Goal: Task Accomplishment & Management: Manage account settings

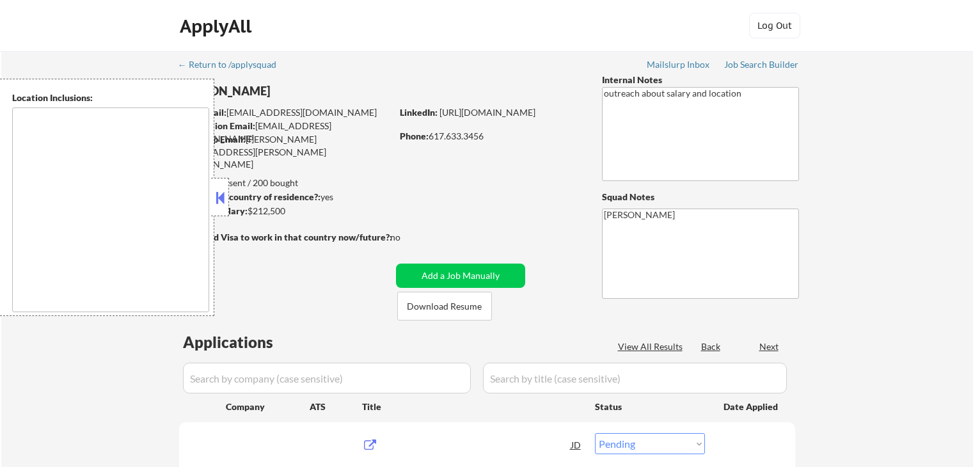
select select ""pending""
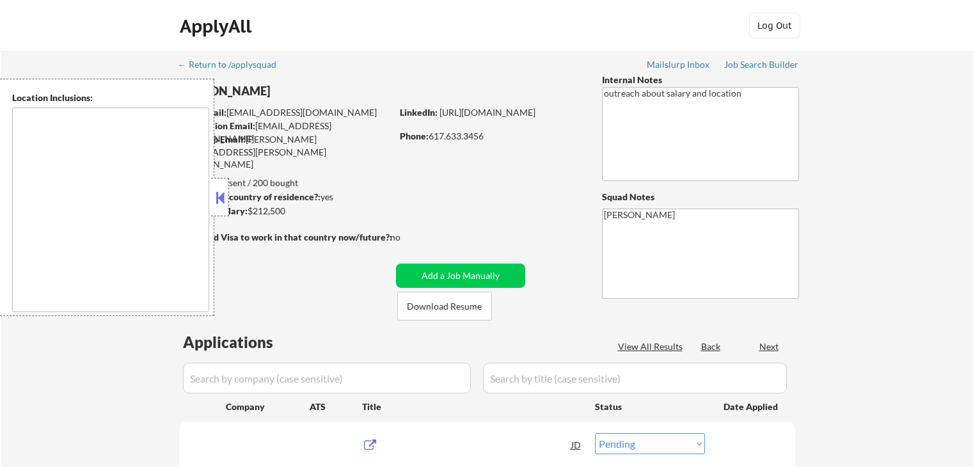
select select ""pending""
type textarea "[GEOGRAPHIC_DATA], [GEOGRAPHIC_DATA] [GEOGRAPHIC_DATA], [GEOGRAPHIC_DATA] [GEOG…"
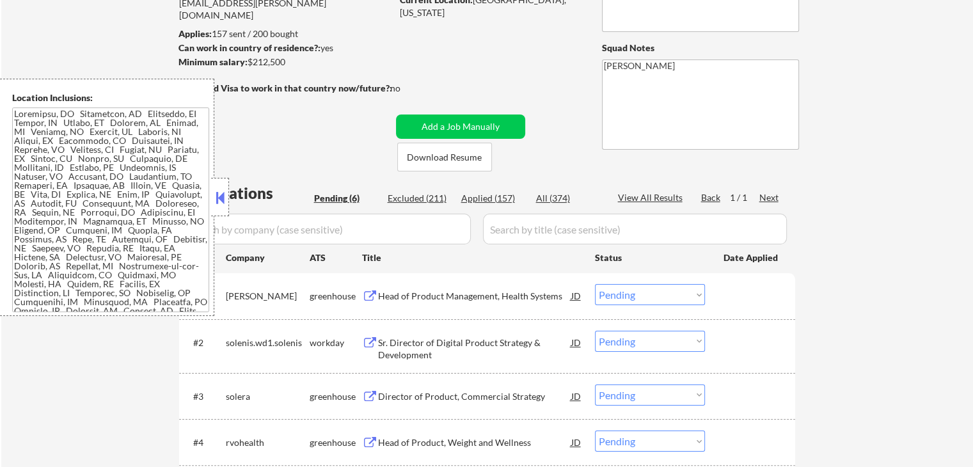
scroll to position [256, 0]
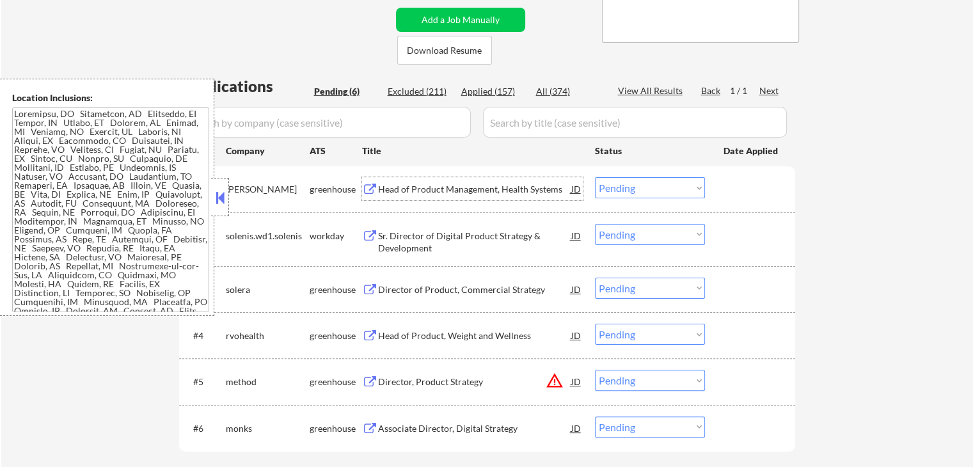
click at [378, 186] on div "Head of Product Management, Health Systems" at bounding box center [474, 189] width 193 height 13
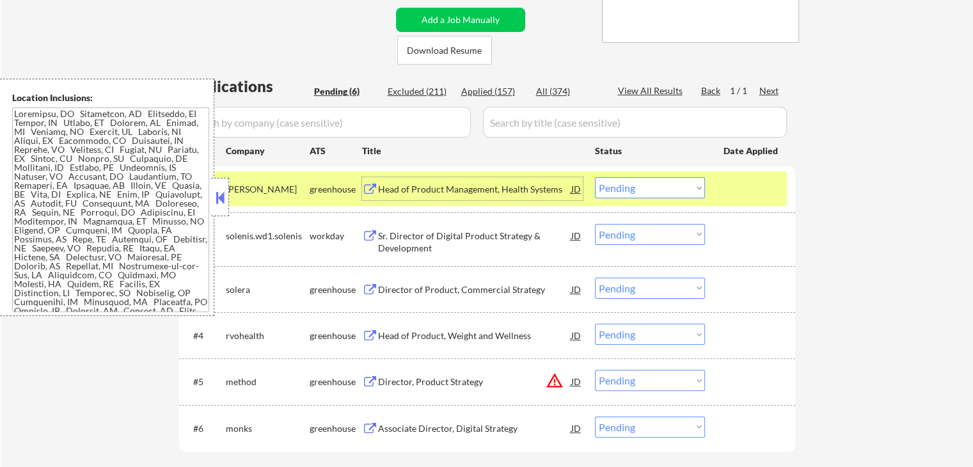
click at [402, 242] on div "Sr. Director of Digital Product Strategy & Development" at bounding box center [474, 242] width 193 height 25
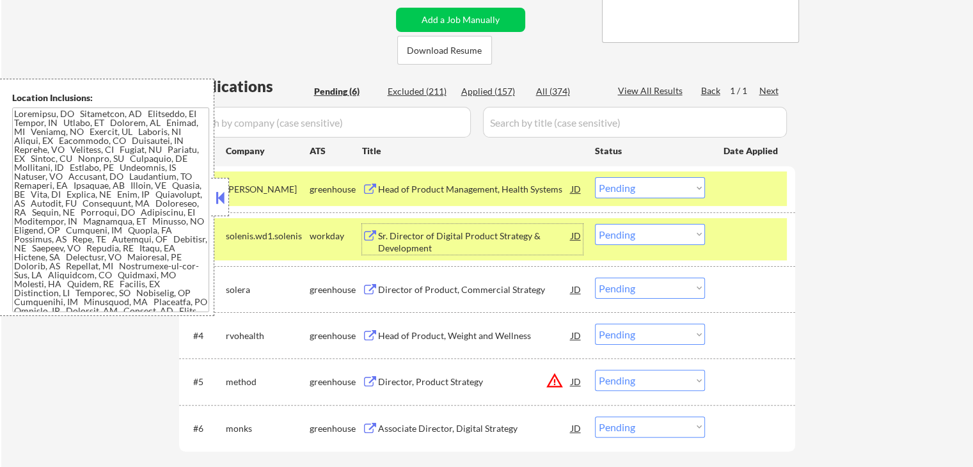
click at [408, 236] on div "Sr. Director of Digital Product Strategy & Development" at bounding box center [474, 242] width 193 height 25
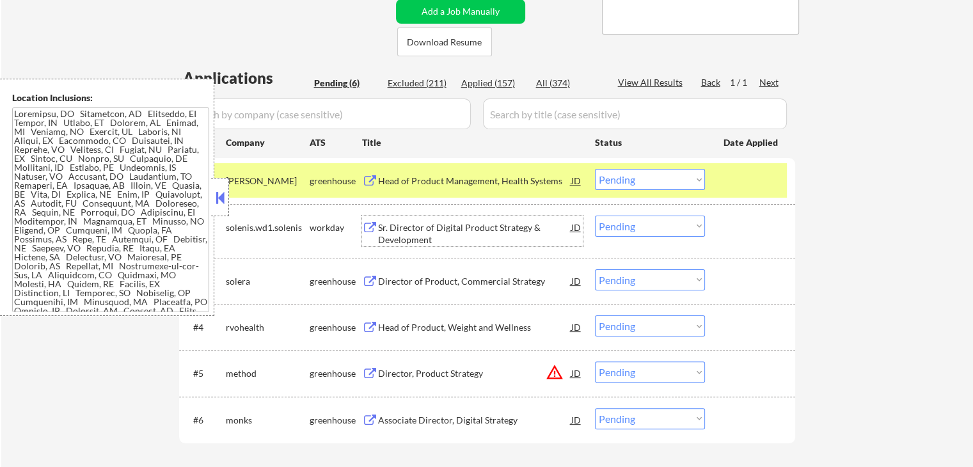
scroll to position [320, 0]
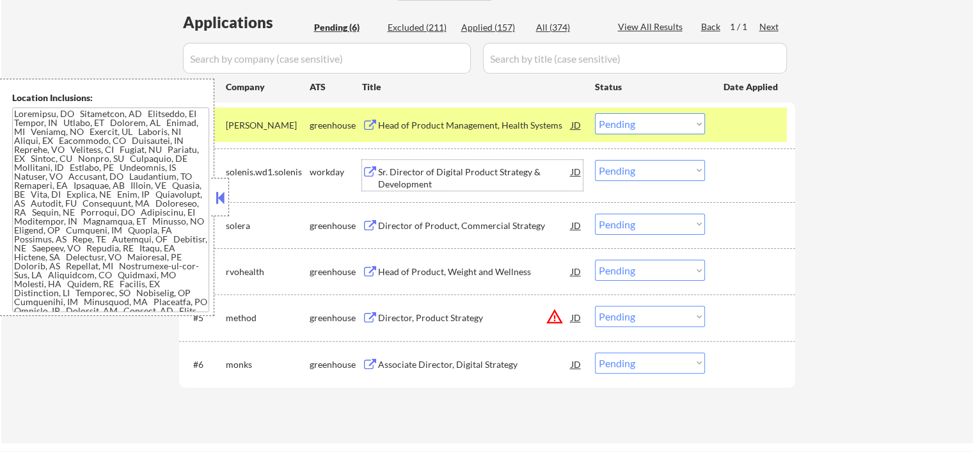
click at [645, 164] on select "Choose an option... Pending Applied Excluded (Questions) Excluded (Expired) Exc…" at bounding box center [650, 170] width 110 height 21
click at [595, 160] on select "Choose an option... Pending Applied Excluded (Questions) Excluded (Expired) Exc…" at bounding box center [650, 170] width 110 height 21
select select ""pending""
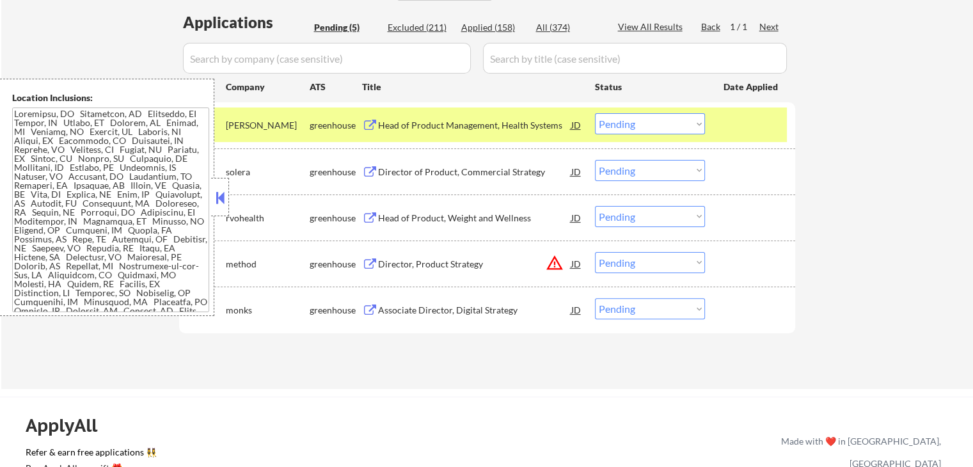
drag, startPoint x: 640, startPoint y: 127, endPoint x: 638, endPoint y: 133, distance: 6.5
click at [640, 127] on select "Choose an option... Pending Applied Excluded (Questions) Excluded (Expired) Exc…" at bounding box center [650, 123] width 110 height 21
click at [595, 113] on select "Choose an option... Pending Applied Excluded (Questions) Excluded (Expired) Exc…" at bounding box center [650, 123] width 110 height 21
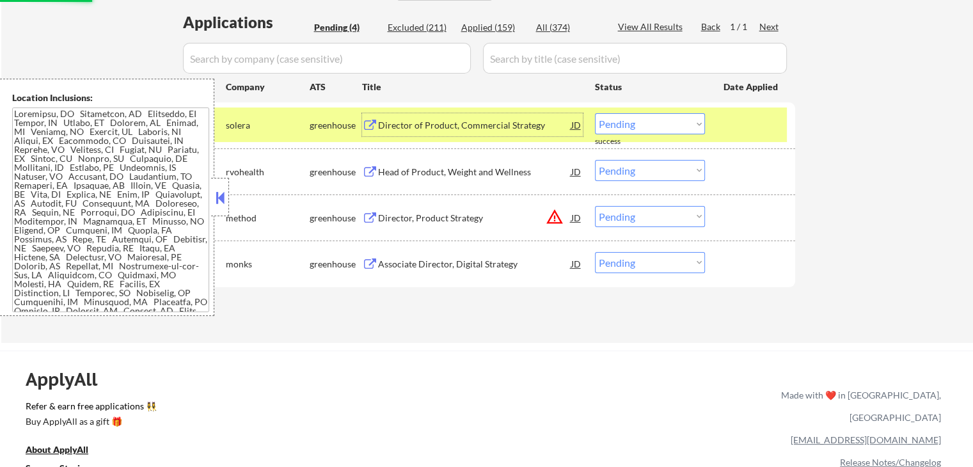
click at [380, 128] on div "Director of Product, Commercial Strategy" at bounding box center [474, 125] width 193 height 13
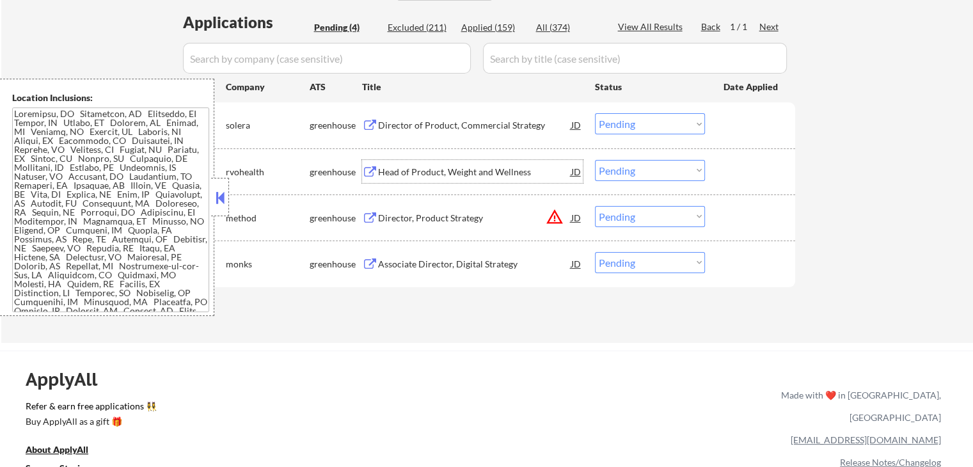
click at [393, 166] on div "Head of Product, Weight and Wellness" at bounding box center [474, 172] width 193 height 13
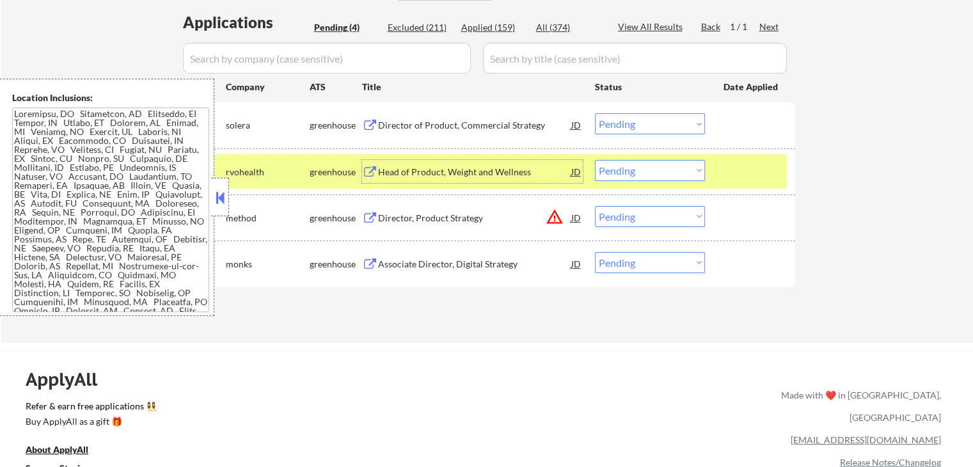
click at [655, 125] on select "Choose an option... Pending Applied Excluded (Questions) Excluded (Expired) Exc…" at bounding box center [650, 123] width 110 height 21
click at [595, 113] on select "Choose an option... Pending Applied Excluded (Questions) Excluded (Expired) Exc…" at bounding box center [650, 123] width 110 height 21
select select ""pending""
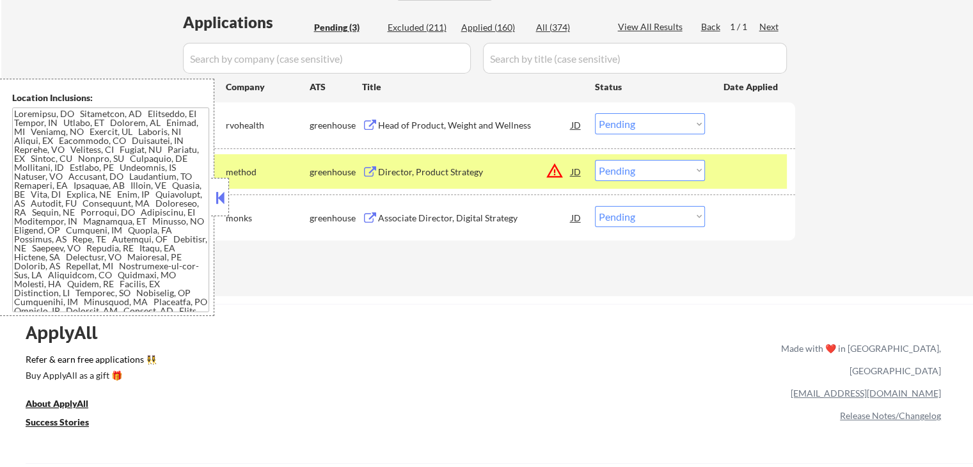
select select ""pending""
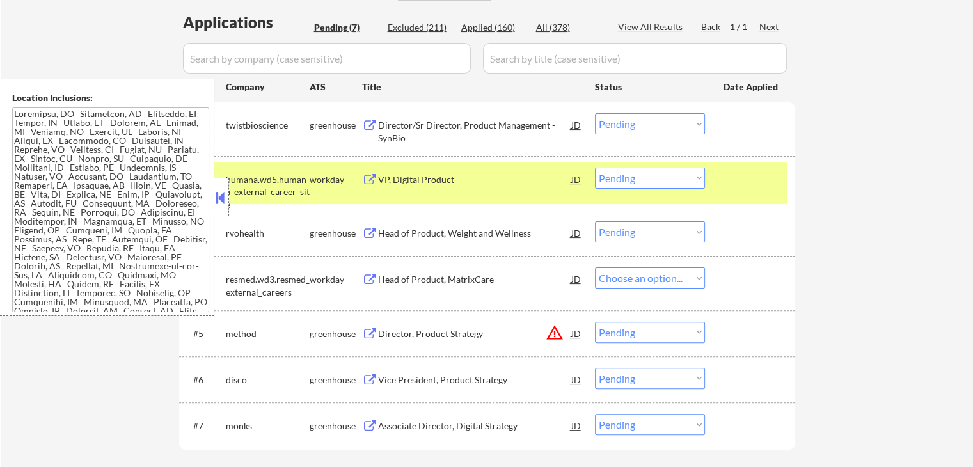
select select ""pending""
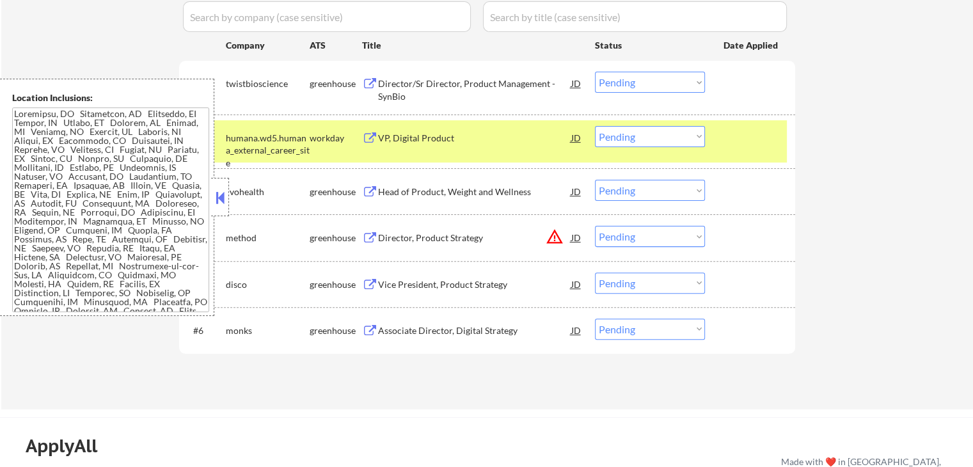
scroll to position [384, 0]
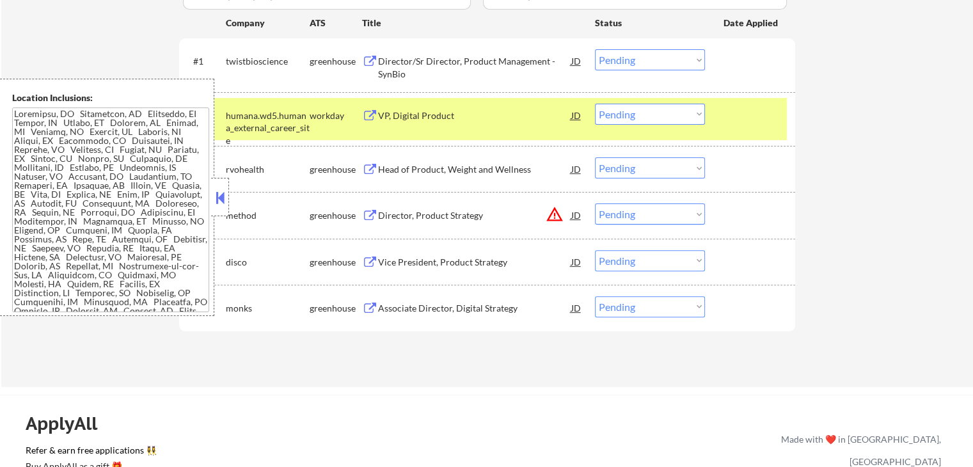
click at [578, 171] on div "JD" at bounding box center [576, 168] width 13 height 23
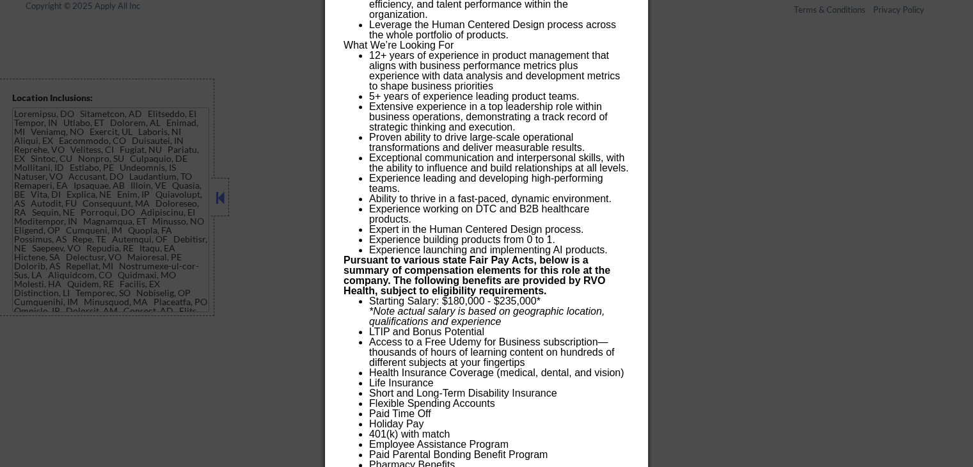
scroll to position [1024, 0]
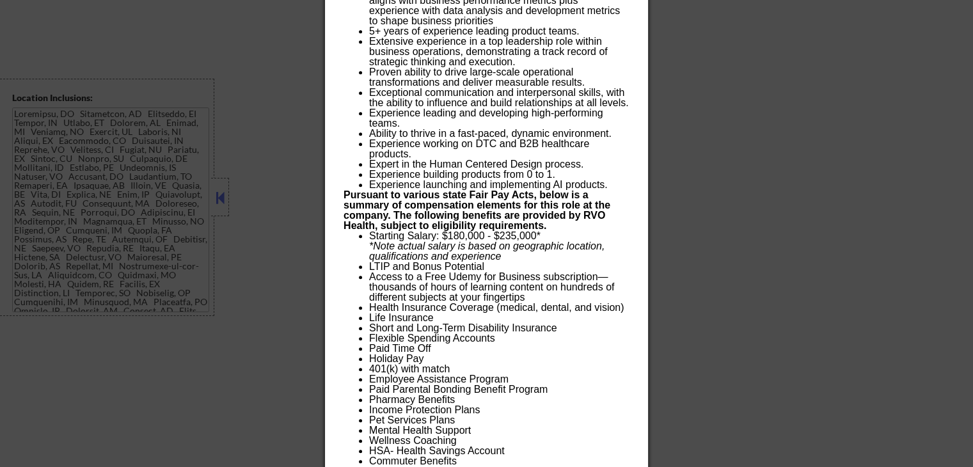
click at [745, 218] on div at bounding box center [486, 233] width 973 height 467
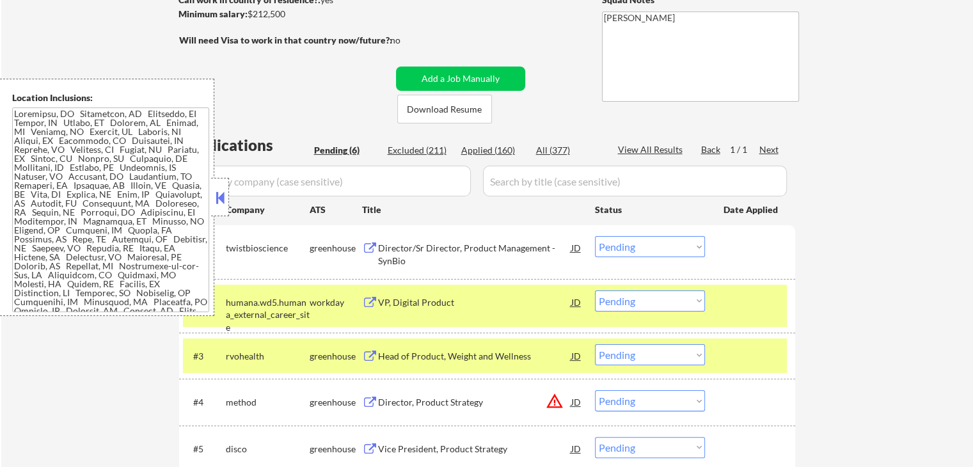
scroll to position [320, 0]
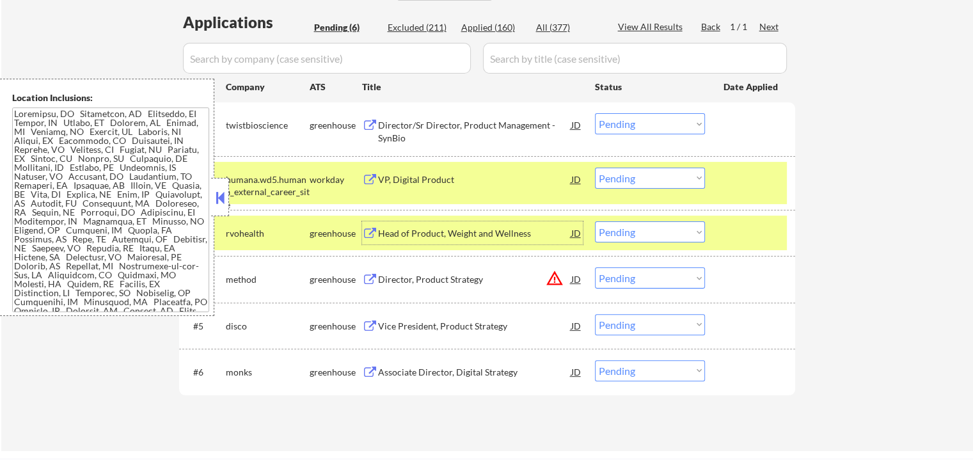
click at [431, 231] on div "Head of Product, Weight and Wellness" at bounding box center [474, 233] width 193 height 13
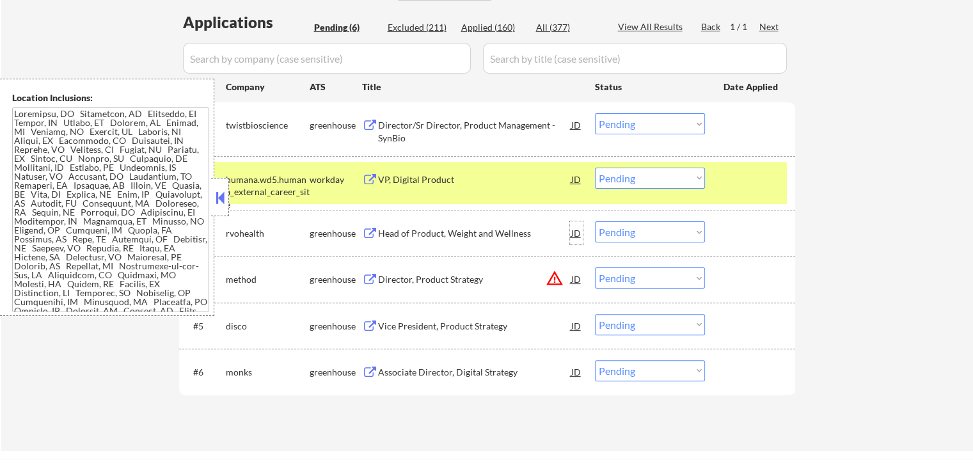
click at [576, 230] on div "JD" at bounding box center [576, 232] width 13 height 23
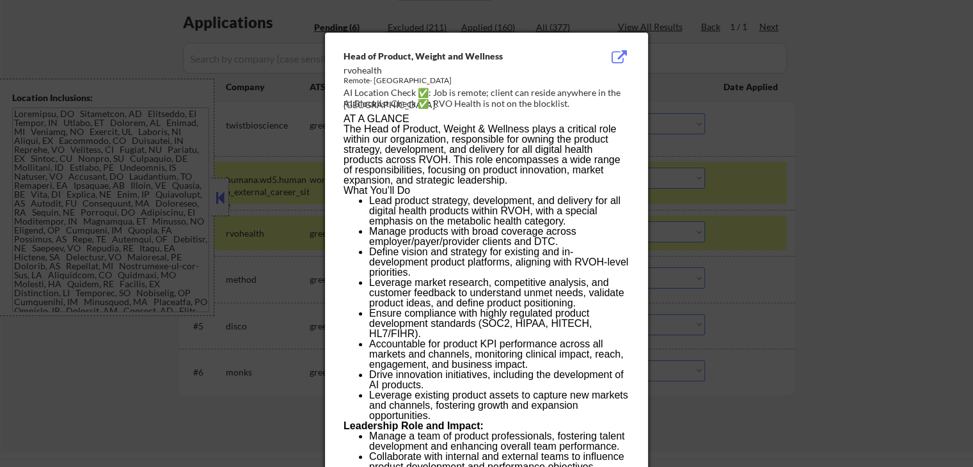
click at [868, 141] on div at bounding box center [486, 233] width 973 height 467
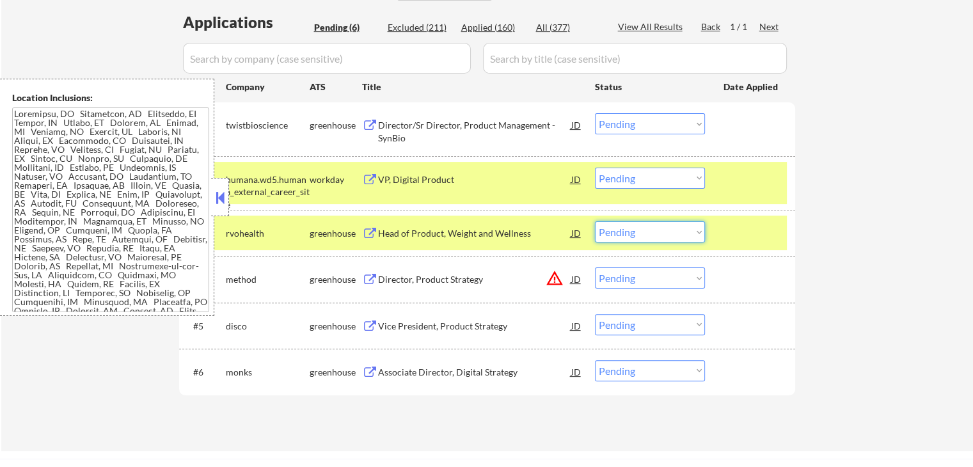
click at [647, 223] on select "Choose an option... Pending Applied Excluded (Questions) Excluded (Expired) Exc…" at bounding box center [650, 231] width 110 height 21
click at [595, 221] on select "Choose an option... Pending Applied Excluded (Questions) Excluded (Expired) Exc…" at bounding box center [650, 231] width 110 height 21
select select ""pending""
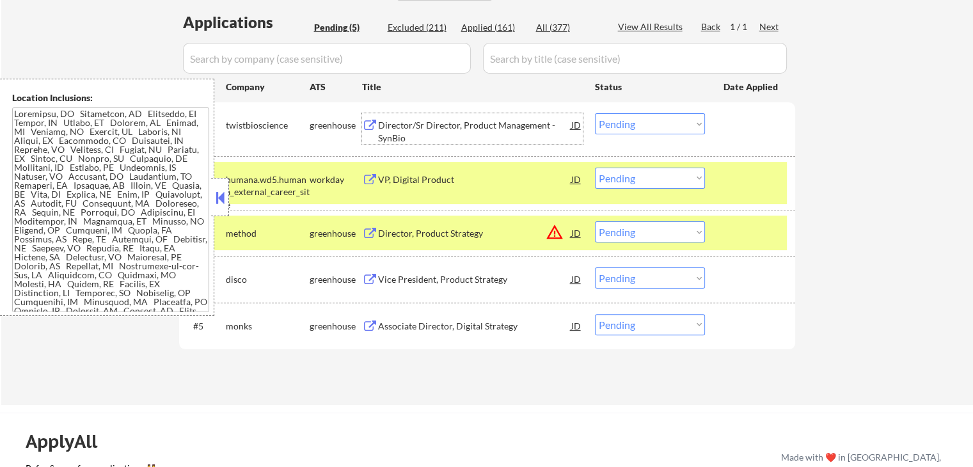
click at [389, 134] on div "Director/Sr Director, Product Management - SynBio" at bounding box center [474, 131] width 193 height 25
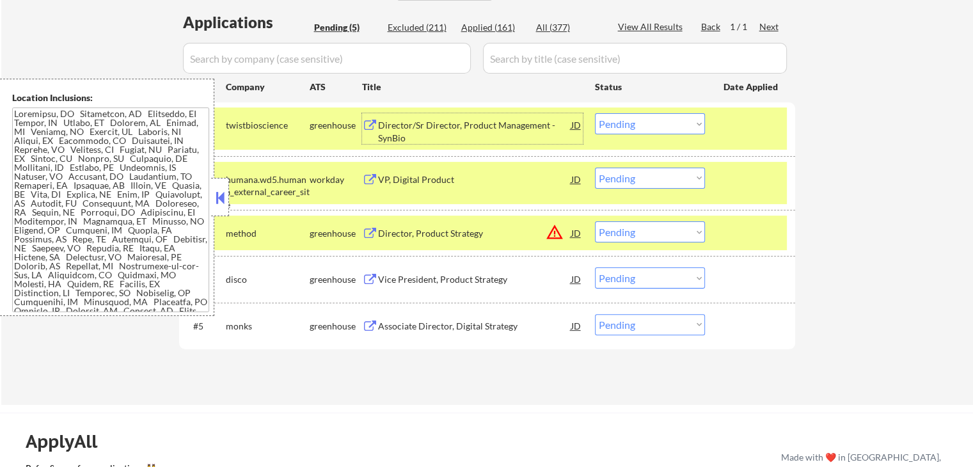
click at [641, 125] on select "Choose an option... Pending Applied Excluded (Questions) Excluded (Expired) Exc…" at bounding box center [650, 123] width 110 height 21
click at [595, 113] on select "Choose an option... Pending Applied Excluded (Questions) Excluded (Expired) Exc…" at bounding box center [650, 123] width 110 height 21
select select ""pending""
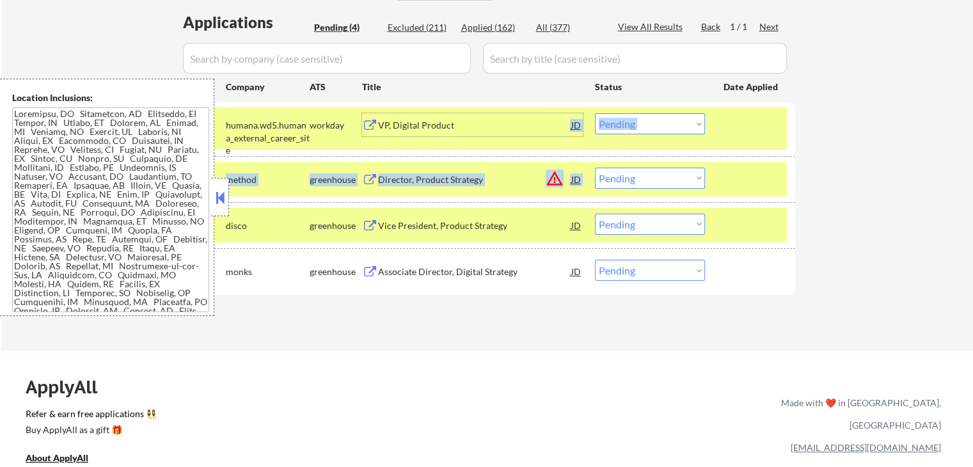
drag, startPoint x: 467, startPoint y: 133, endPoint x: 733, endPoint y: 194, distance: 273.0
click at [685, 191] on div "#1 humana.wd5.humana_external_career_site workday VP, Digital Product JD Choose…" at bounding box center [487, 198] width 616 height 192
click at [798, 196] on div "← Return to /applysquad Mailslurp Inbox Job Search Builder [PERSON_NAME] User E…" at bounding box center [487, 35] width 638 height 609
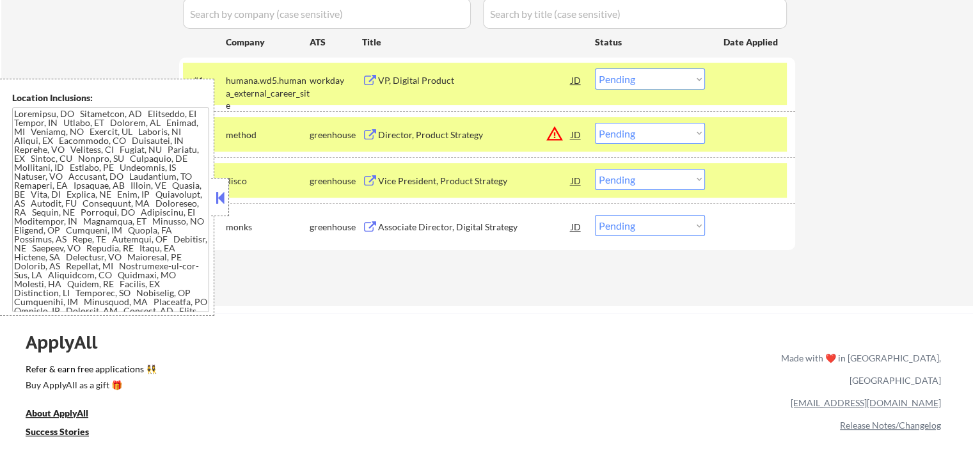
scroll to position [384, 0]
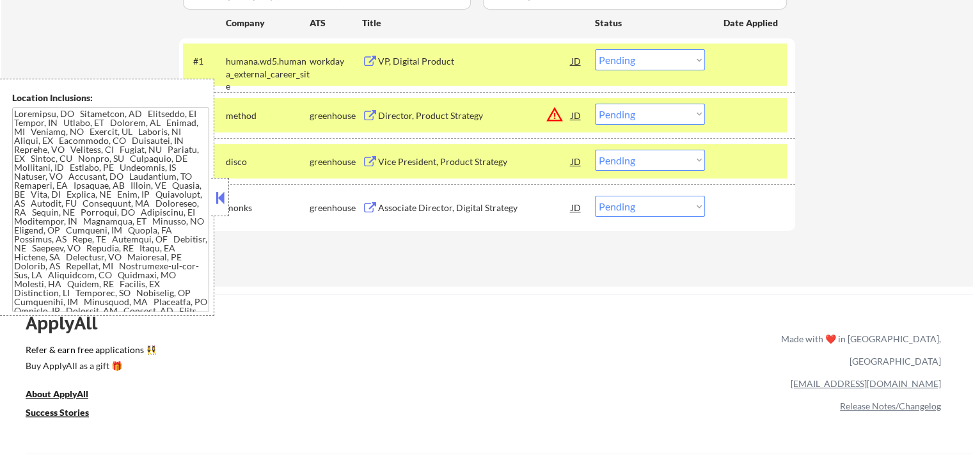
click at [392, 159] on div "Vice President, Product Strategy" at bounding box center [474, 161] width 193 height 13
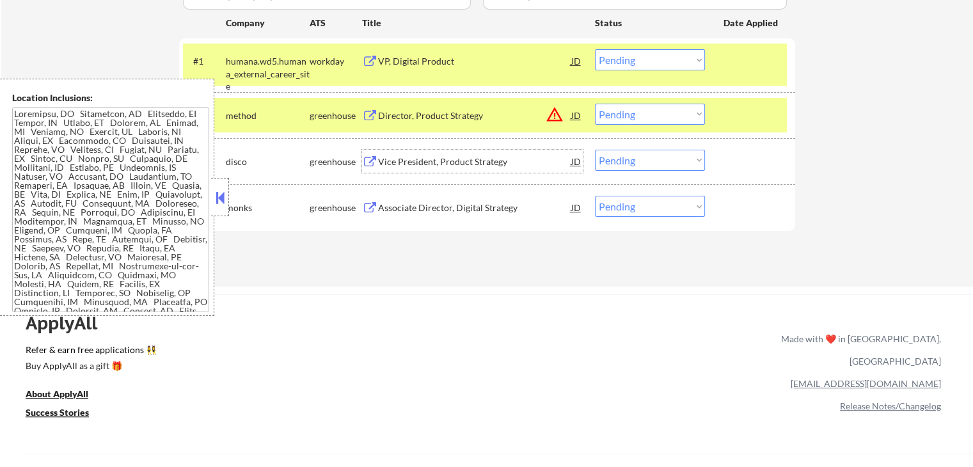
click at [399, 209] on div "Associate Director, Digital Strategy" at bounding box center [474, 208] width 193 height 13
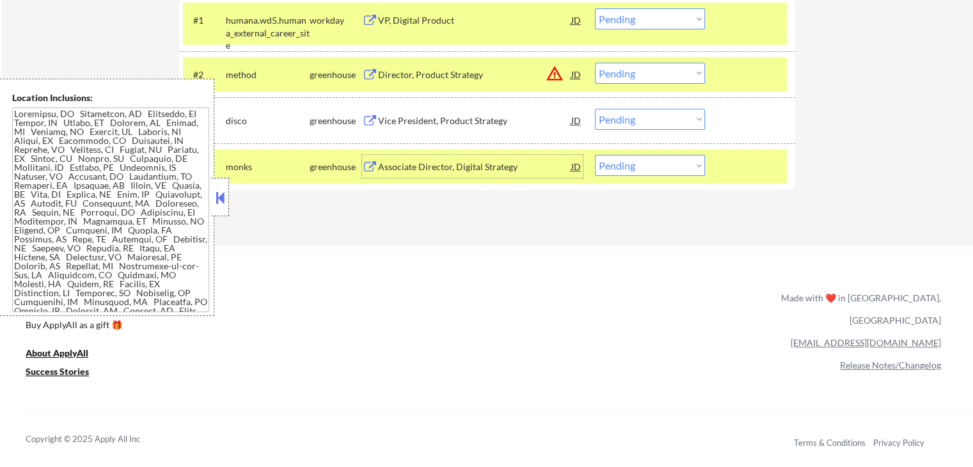
scroll to position [448, 0]
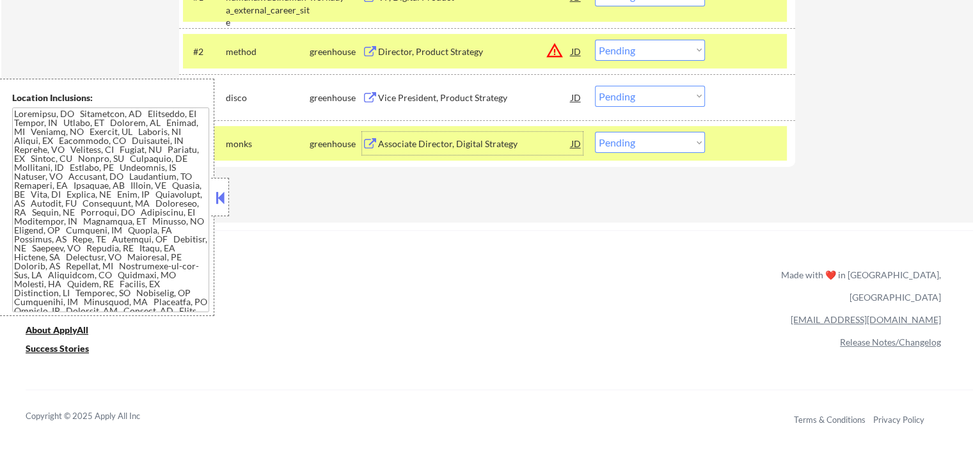
click at [654, 146] on select "Choose an option... Pending Applied Excluded (Questions) Excluded (Expired) Exc…" at bounding box center [650, 142] width 110 height 21
select select ""excluded__salary_""
click at [595, 132] on select "Choose an option... Pending Applied Excluded (Questions) Excluded (Expired) Exc…" at bounding box center [650, 142] width 110 height 21
click at [453, 100] on div "Vice President, Product Strategy" at bounding box center [474, 97] width 193 height 13
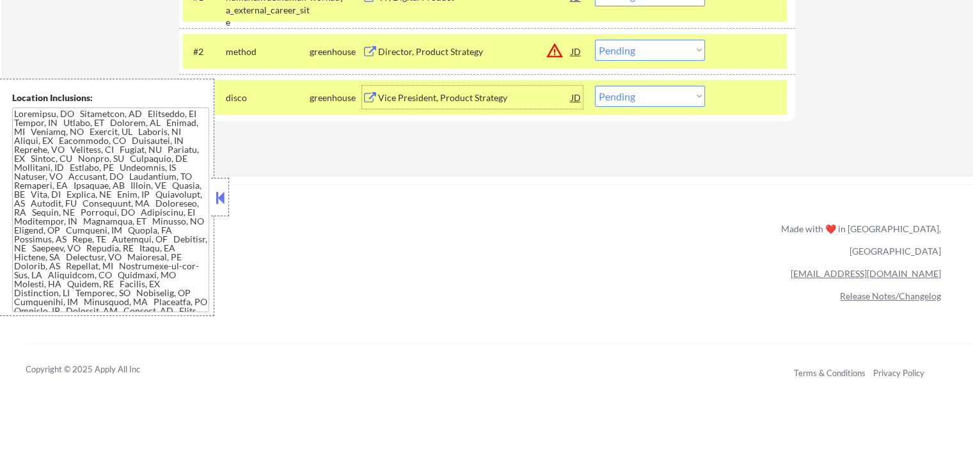
click at [644, 107] on div "#3 disco greenhouse Vice President, Product Strategy JD warning_amber Choose an…" at bounding box center [485, 97] width 604 height 35
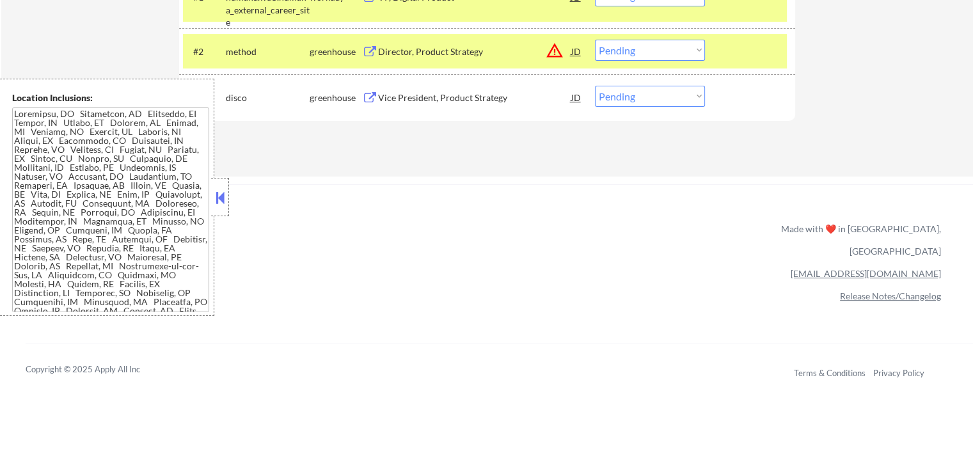
click at [643, 83] on div "#3 disco greenhouse Vice President, Product Strategy JD warning_amber Choose an…" at bounding box center [485, 97] width 604 height 35
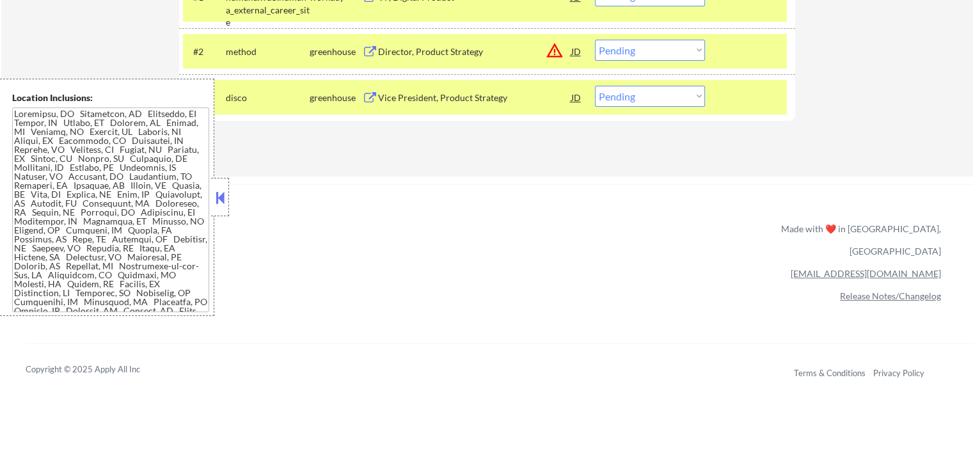
click at [642, 100] on select "Choose an option... Pending Applied Excluded (Questions) Excluded (Expired) Exc…" at bounding box center [650, 96] width 110 height 21
select select ""applied""
click at [595, 86] on select "Choose an option... Pending Applied Excluded (Questions) Excluded (Expired) Exc…" at bounding box center [650, 96] width 110 height 21
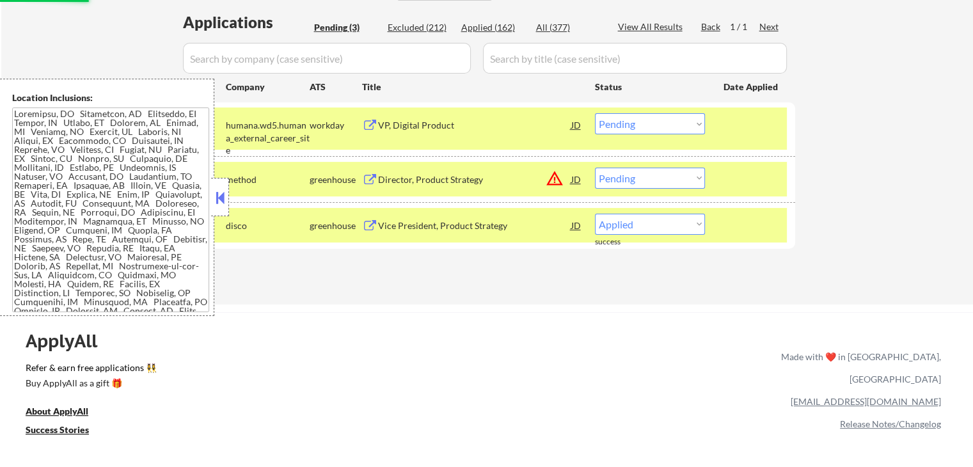
click at [416, 173] on div "Director, Product Strategy" at bounding box center [474, 179] width 193 height 13
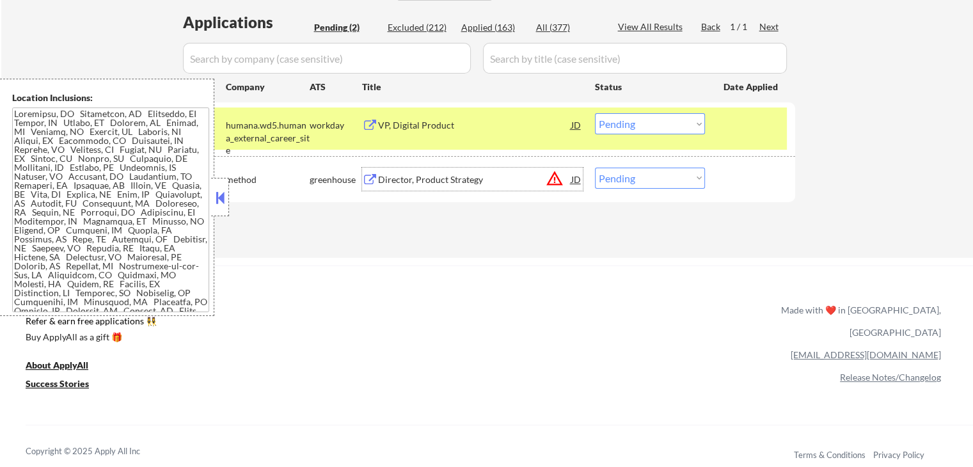
click at [632, 169] on select "Choose an option... Pending Applied Excluded (Questions) Excluded (Expired) Exc…" at bounding box center [650, 178] width 110 height 21
select select ""excluded__salary_""
click at [595, 168] on select "Choose an option... Pending Applied Excluded (Questions) Excluded (Expired) Exc…" at bounding box center [650, 178] width 110 height 21
click at [454, 126] on div "VP, Digital Product" at bounding box center [474, 125] width 193 height 13
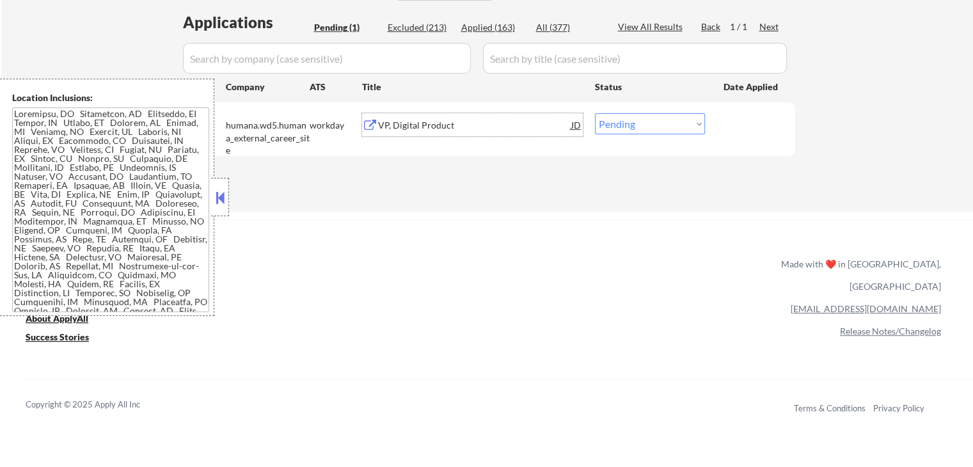
click at [635, 118] on select "Choose an option... Pending Applied Excluded (Questions) Excluded (Expired) Exc…" at bounding box center [650, 123] width 110 height 21
click at [595, 113] on select "Choose an option... Pending Applied Excluded (Questions) Excluded (Expired) Exc…" at bounding box center [650, 123] width 110 height 21
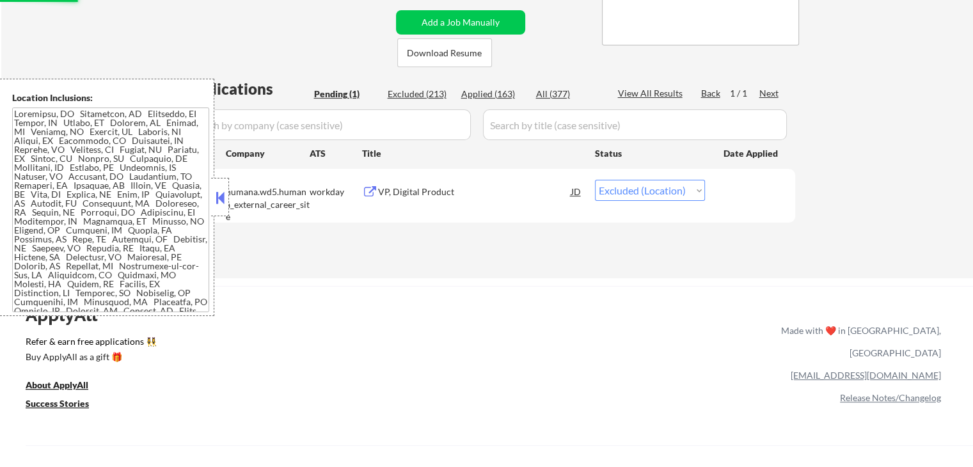
scroll to position [192, 0]
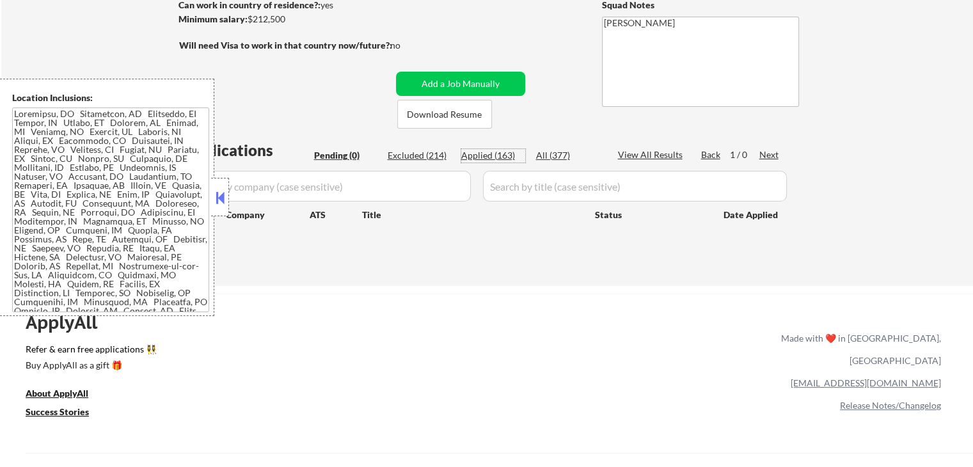
click at [473, 151] on div "Applied (163)" at bounding box center [493, 155] width 64 height 13
select select ""applied""
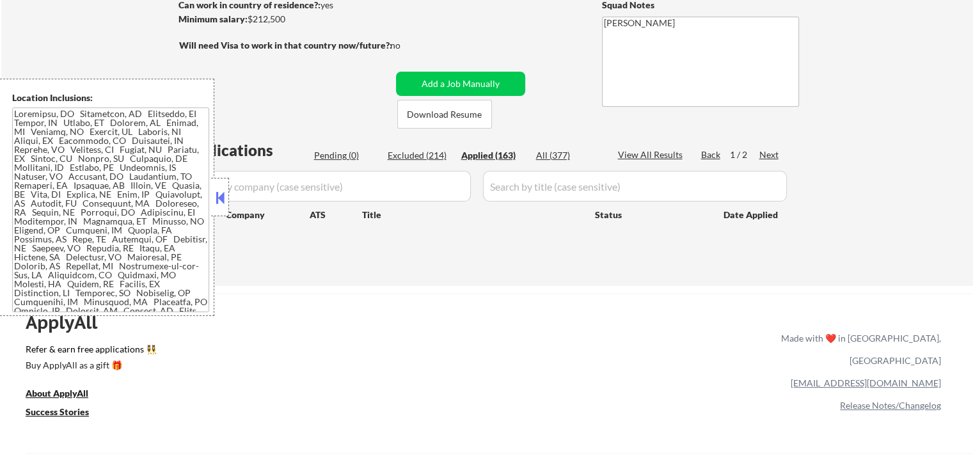
select select ""applied""
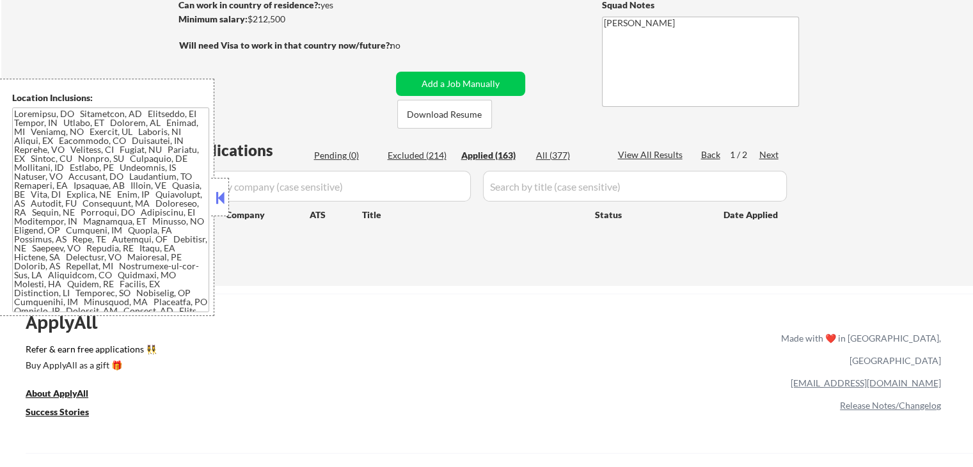
select select ""applied""
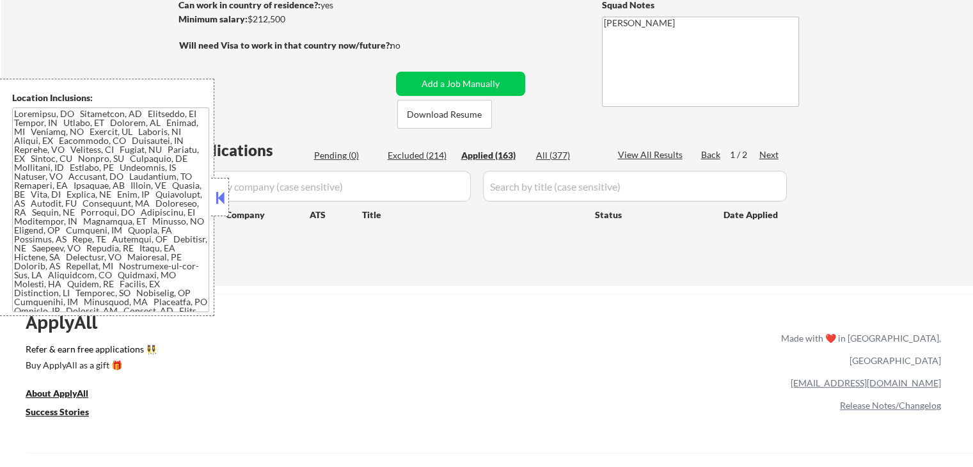
select select ""applied""
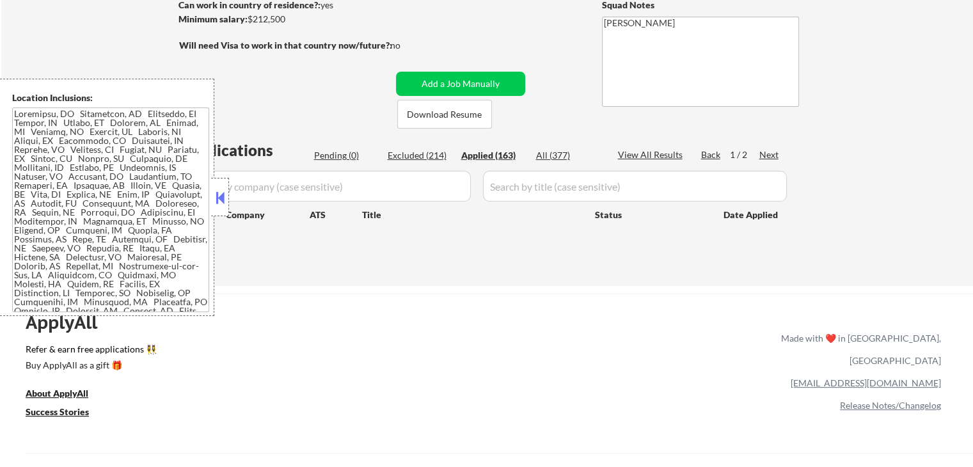
select select ""applied""
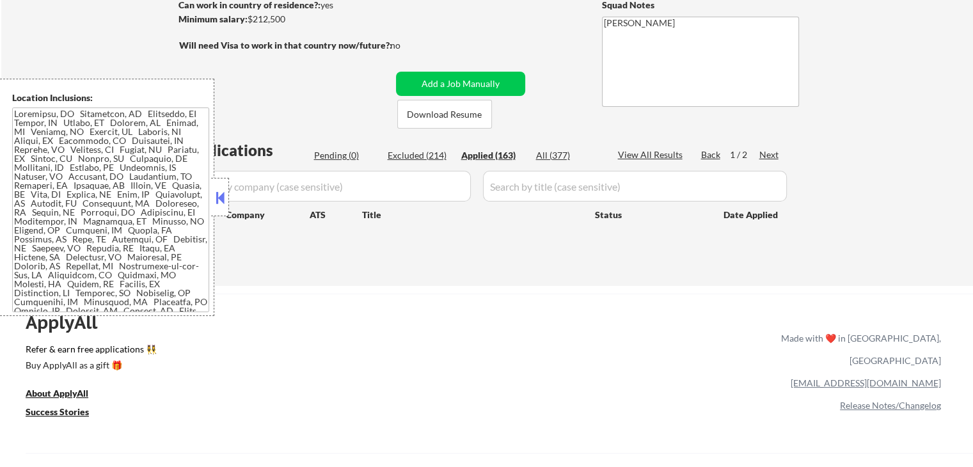
select select ""applied""
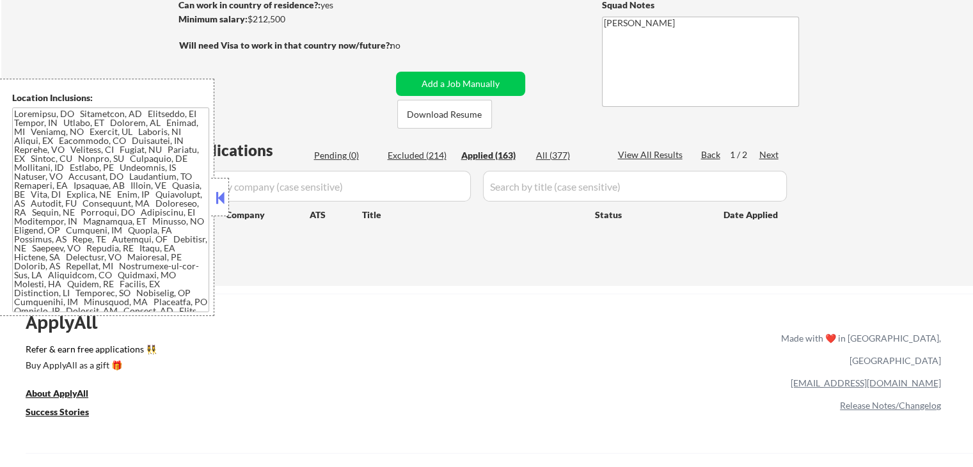
select select ""applied""
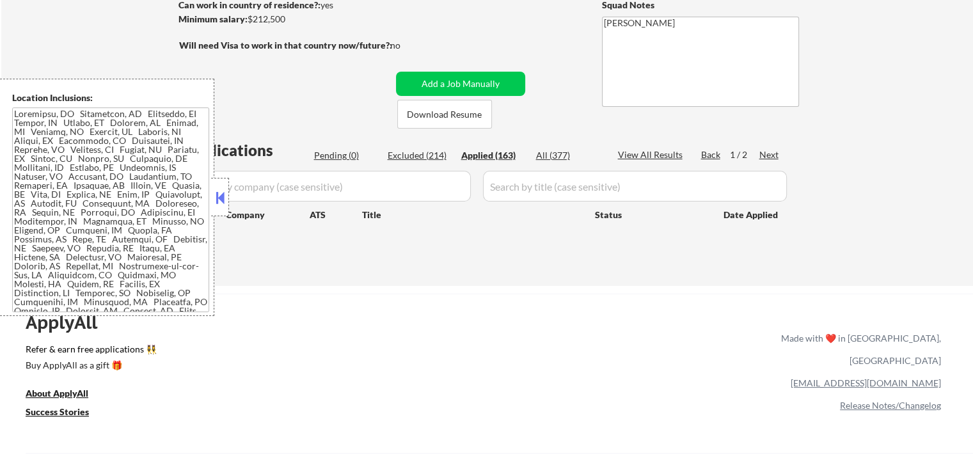
select select ""applied""
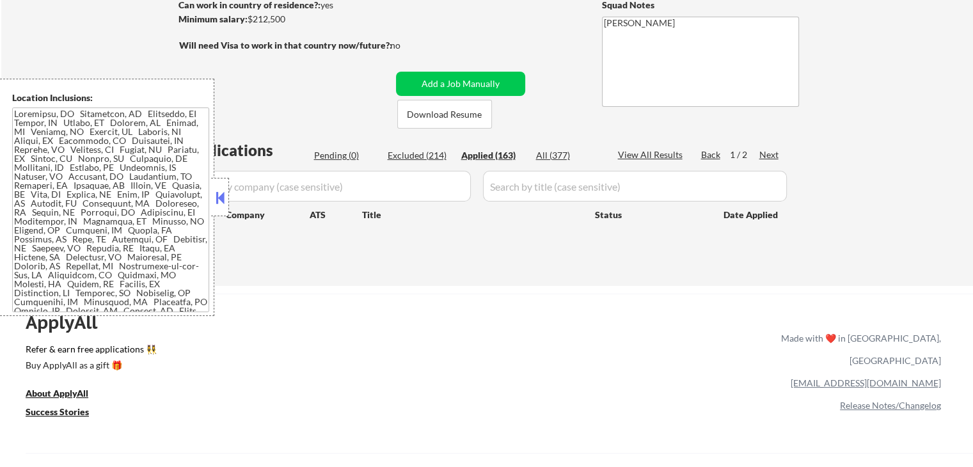
select select ""applied""
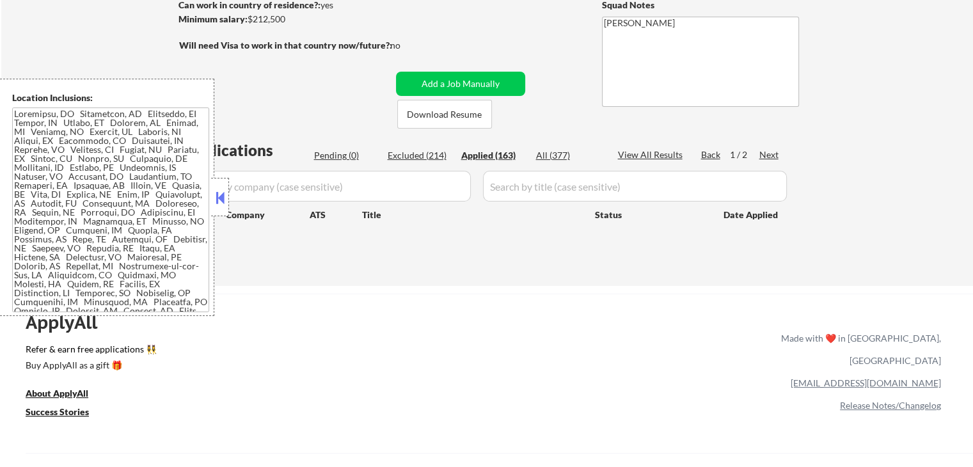
select select ""applied""
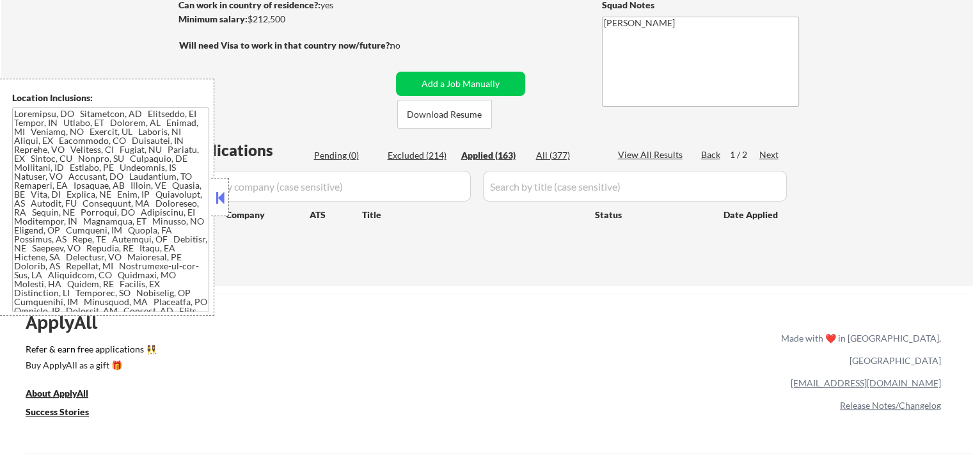
select select ""applied""
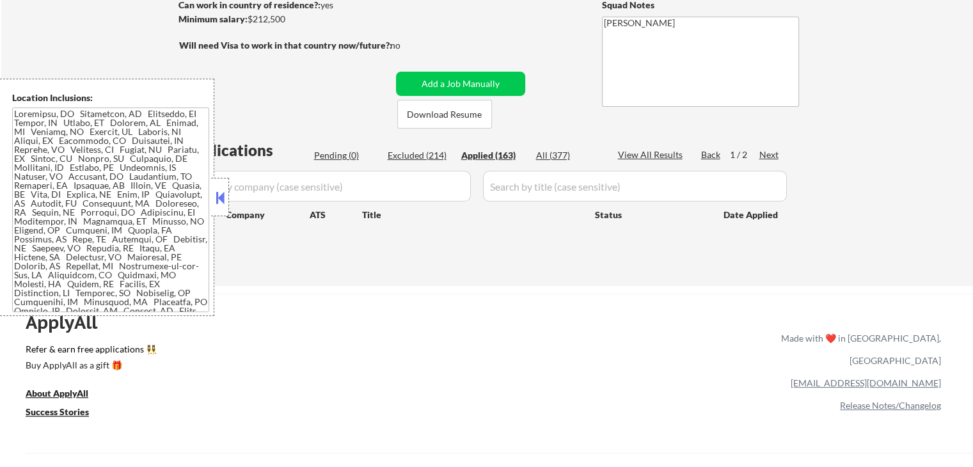
select select ""applied""
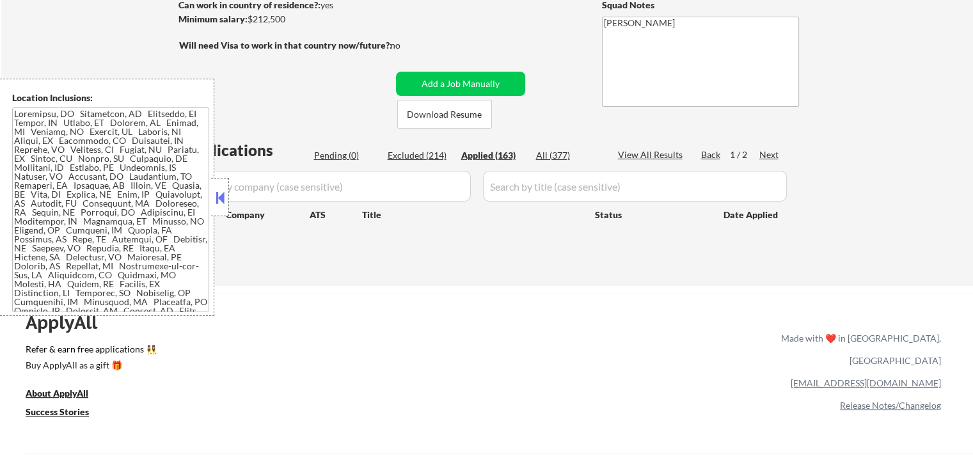
select select ""applied""
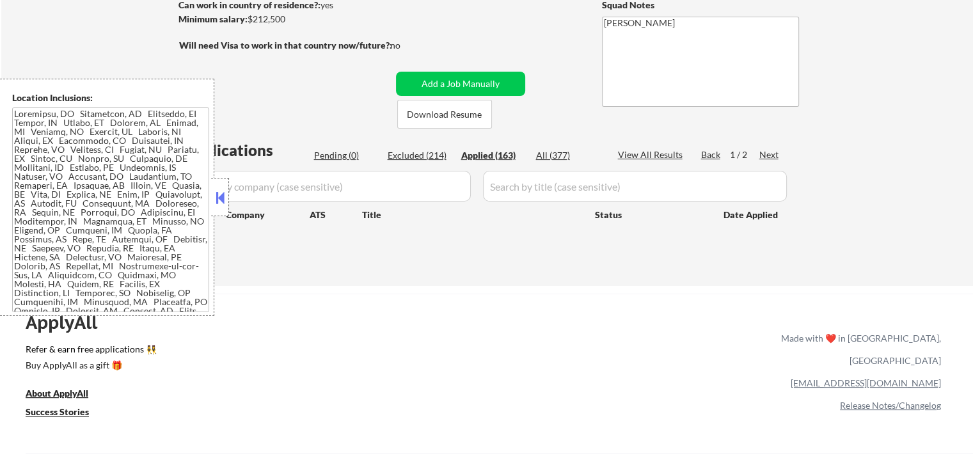
select select ""applied""
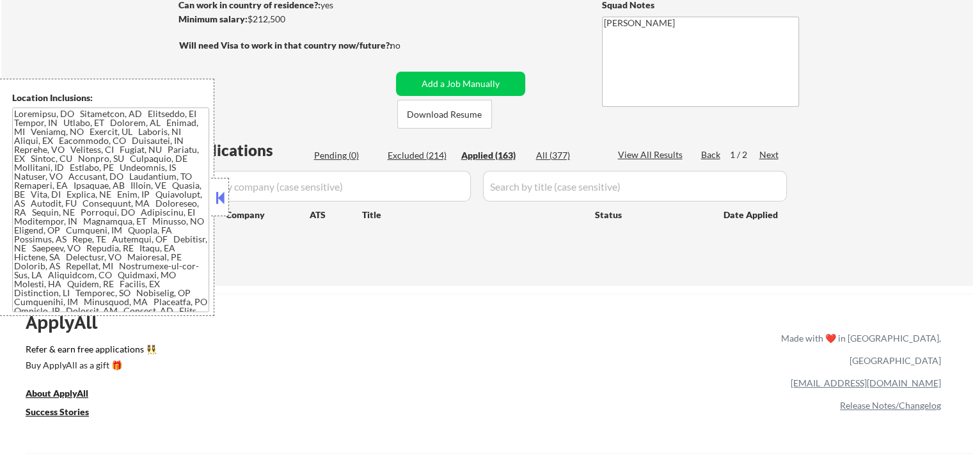
select select ""applied""
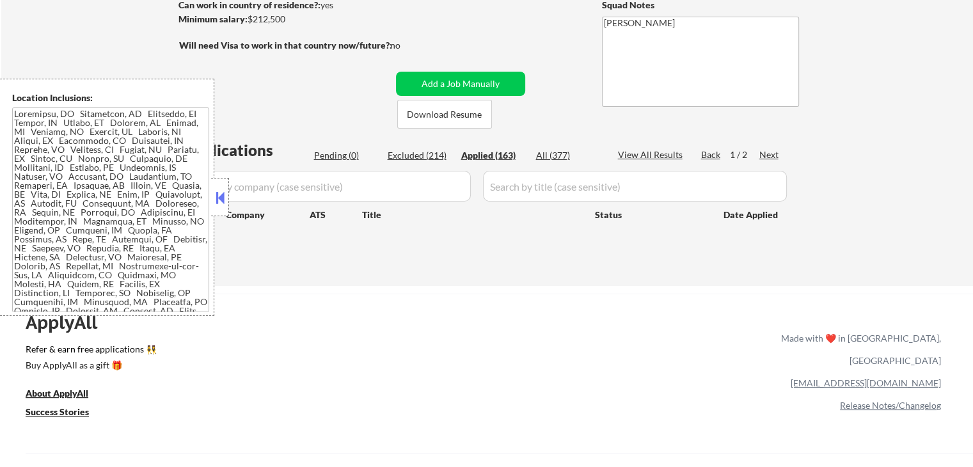
select select ""applied""
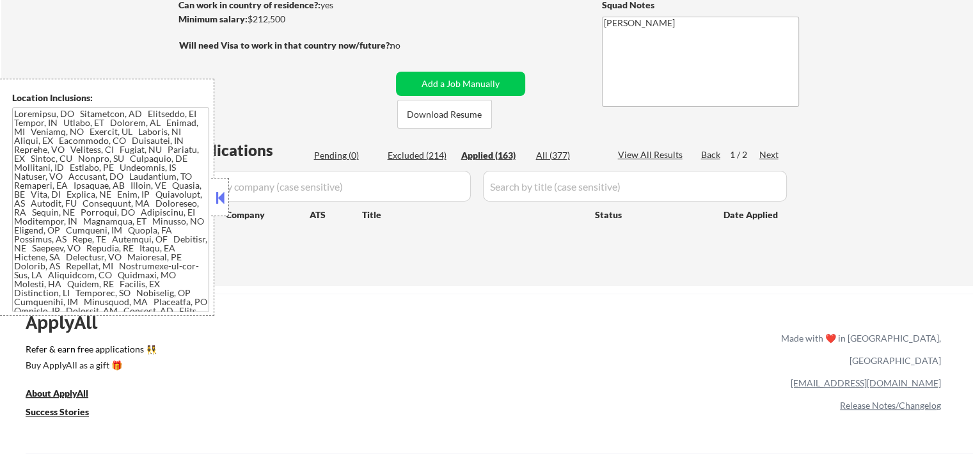
select select ""applied""
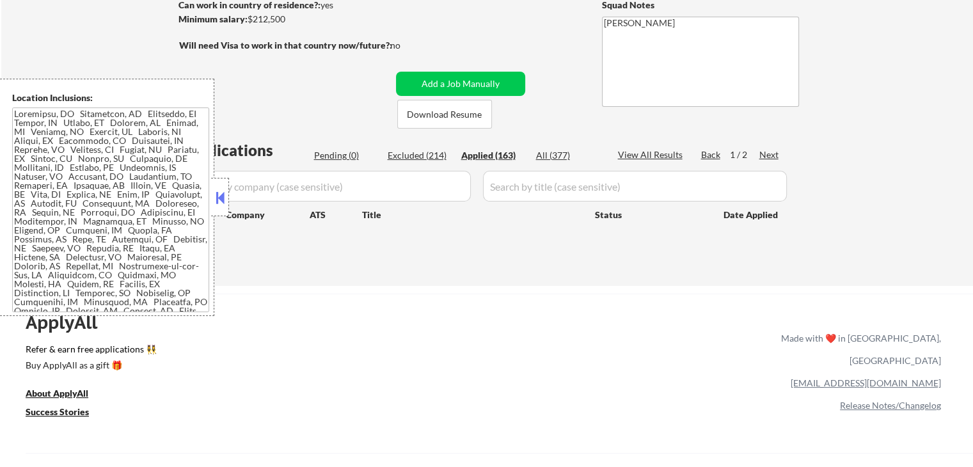
select select ""applied""
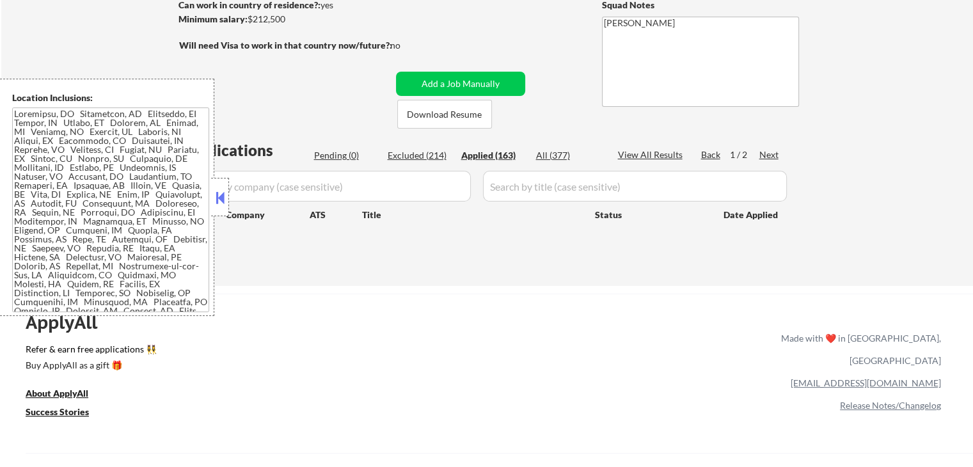
select select ""applied""
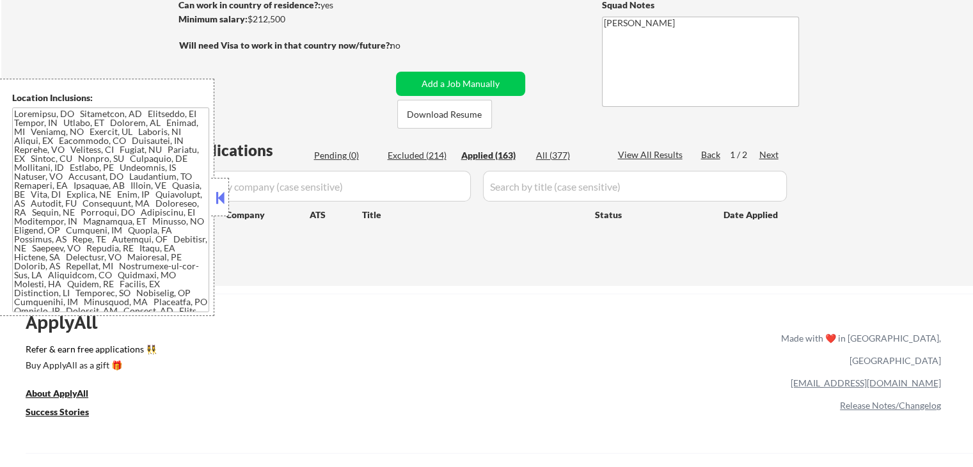
select select ""applied""
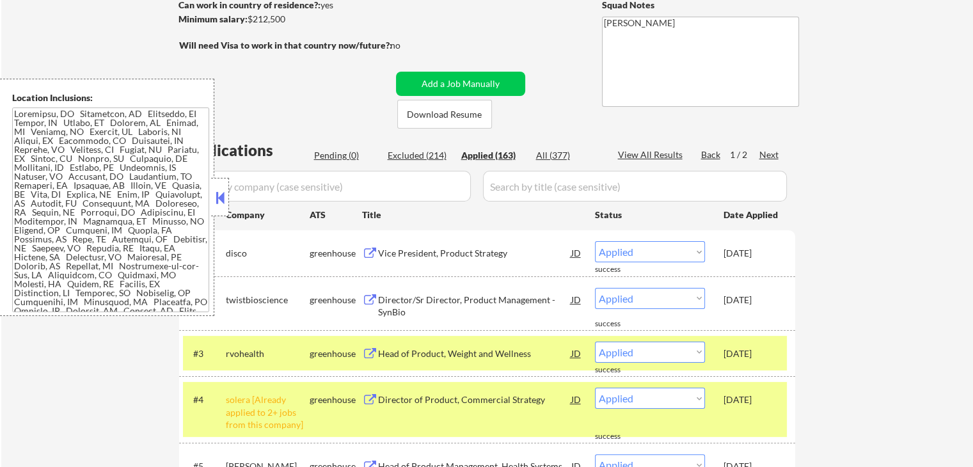
scroll to position [384, 0]
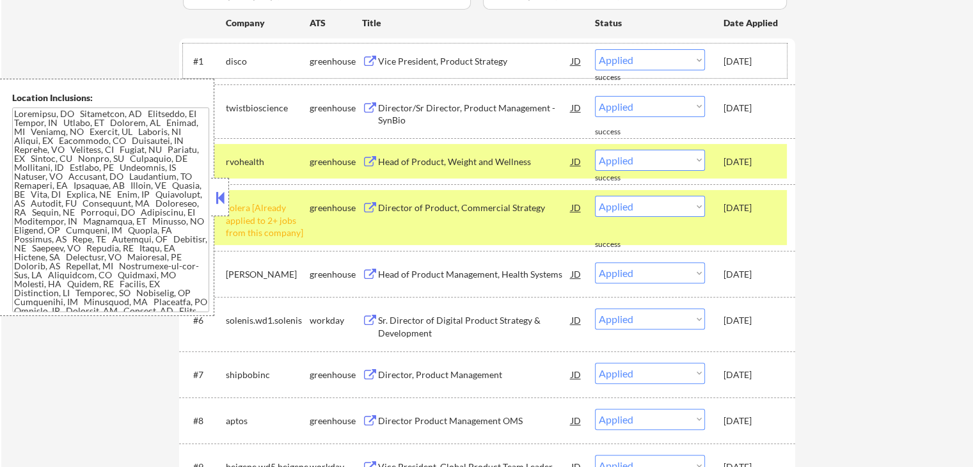
drag, startPoint x: 722, startPoint y: 63, endPoint x: 776, endPoint y: 67, distance: 53.9
click at [776, 67] on div "#1 disco greenhouse Vice President, Product Strategy JD Choose an option... Pen…" at bounding box center [485, 61] width 604 height 35
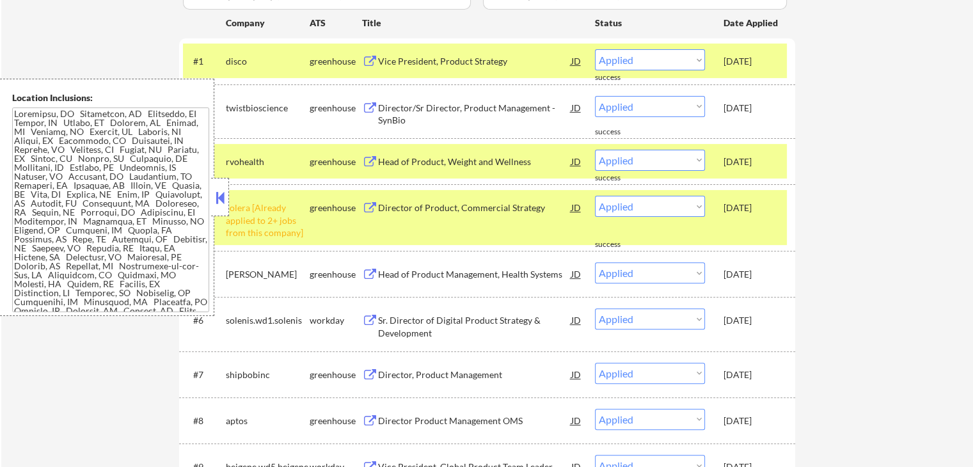
copy div "[DATE]"
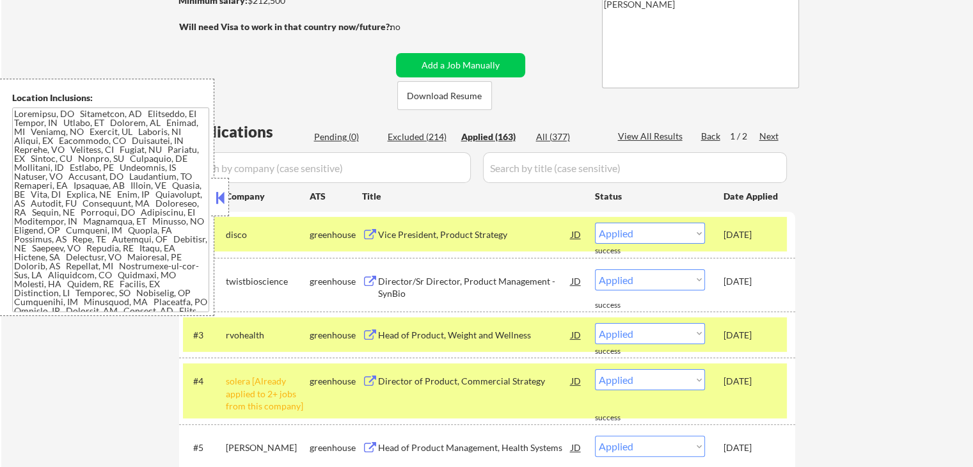
scroll to position [128, 0]
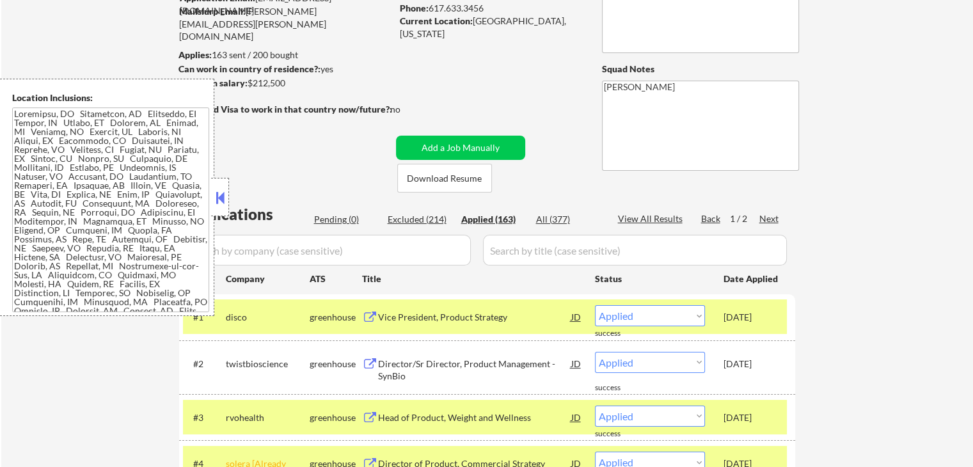
click at [431, 223] on div "Excluded (214)" at bounding box center [420, 219] width 64 height 13
select select ""excluded__location_""
select select ""excluded__expired_""
select select ""excluded__salary_""
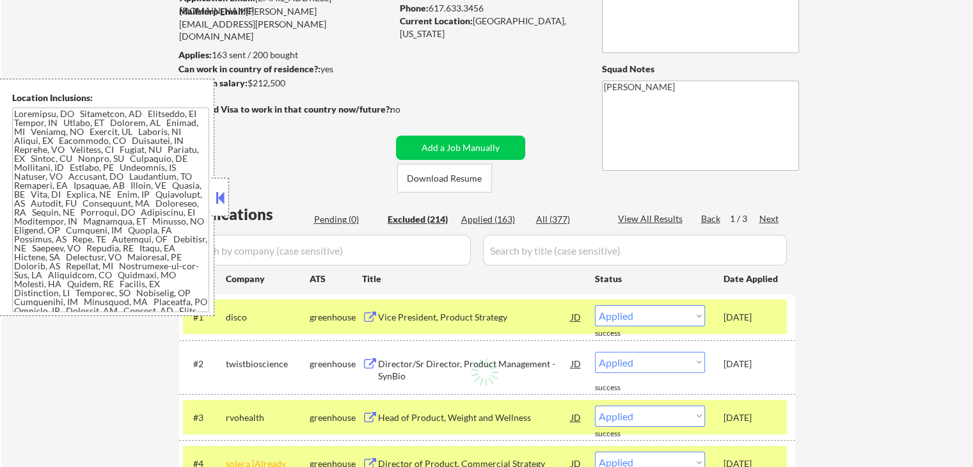
select select ""excluded""
select select ""excluded__salary_""
select select ""excluded__expired_""
select select ""excluded__location_""
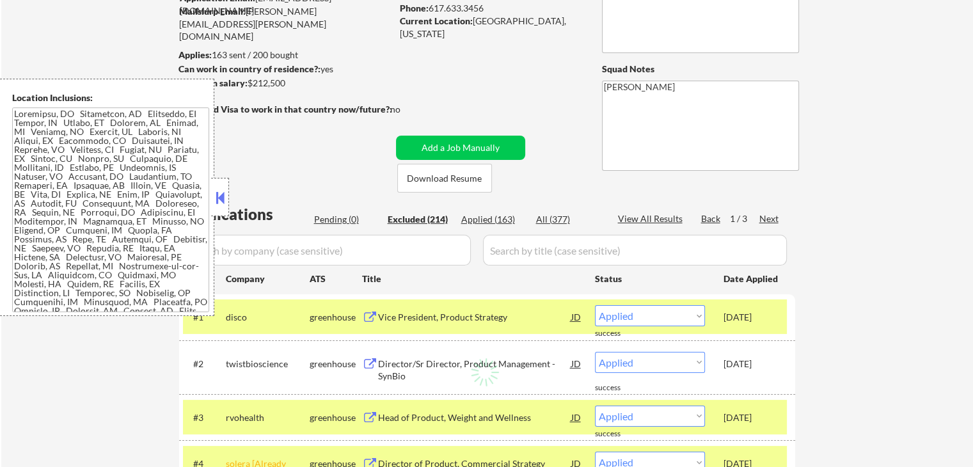
select select ""excluded__location_""
select select ""excluded__salary_""
select select ""excluded__location_""
select select ""excluded""
select select ""excluded__location_""
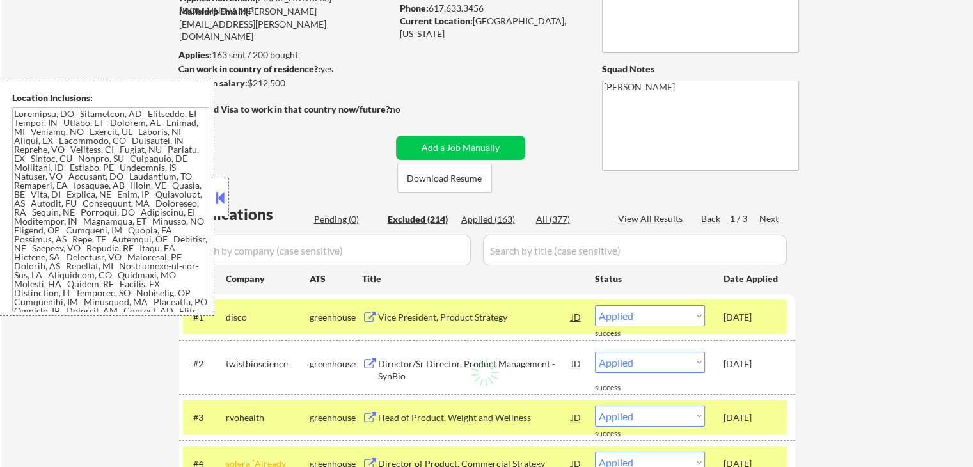
select select ""excluded__salary_""
select select ""excluded__location_""
select select ""excluded""
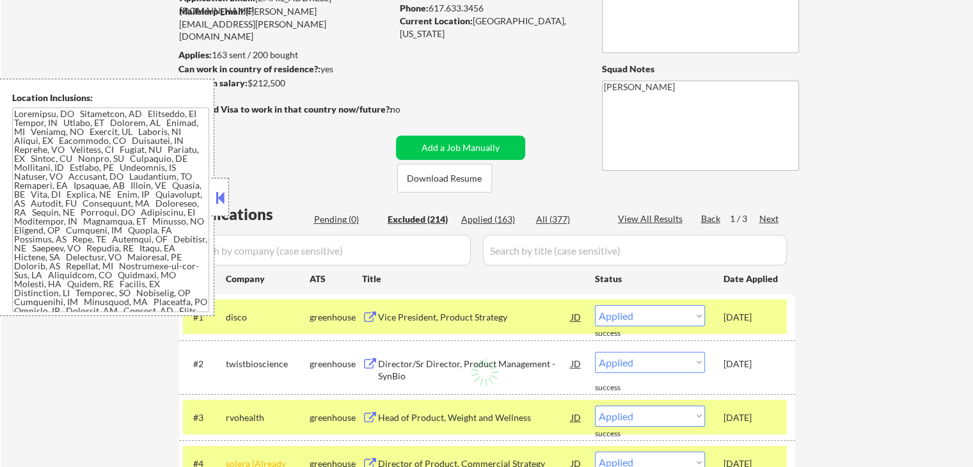
select select ""excluded__salary_""
select select ""excluded""
select select ""excluded__other_""
select select ""excluded__salary_""
select select ""excluded__location_""
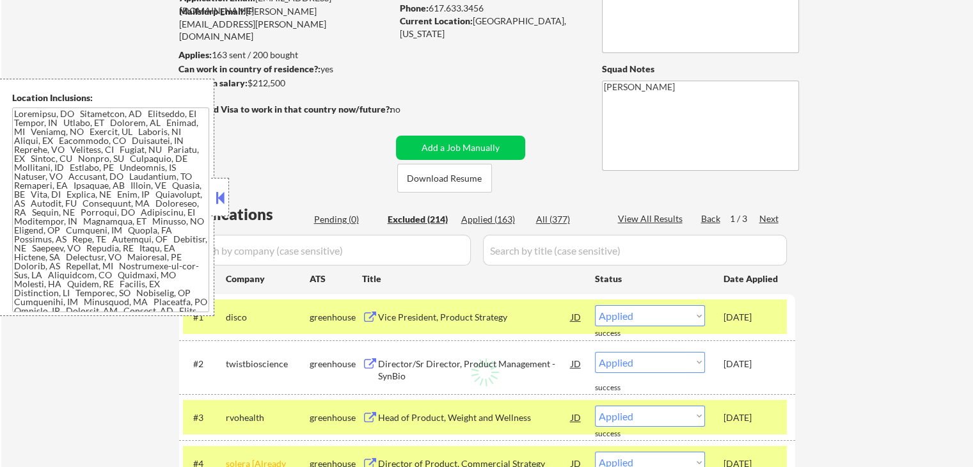
select select ""excluded__salary_""
select select ""excluded__expired_""
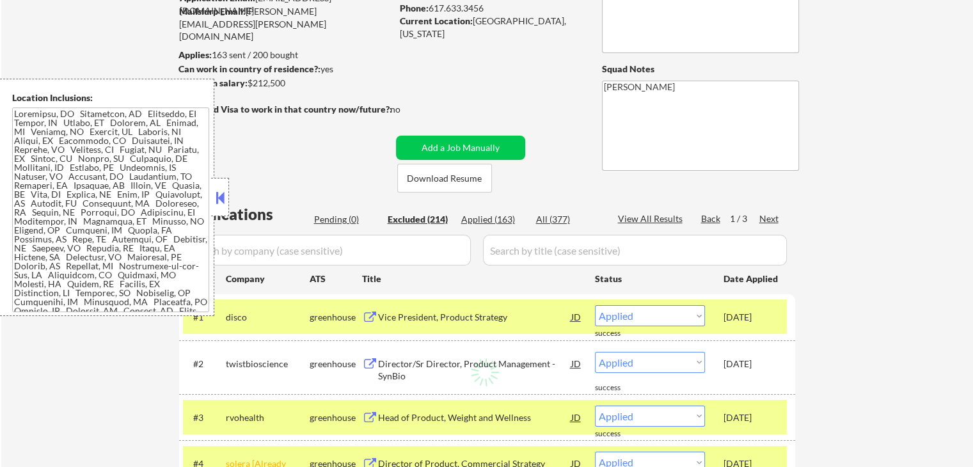
select select ""excluded__salary_""
select select ""excluded__expired_""
select select ""excluded__salary_""
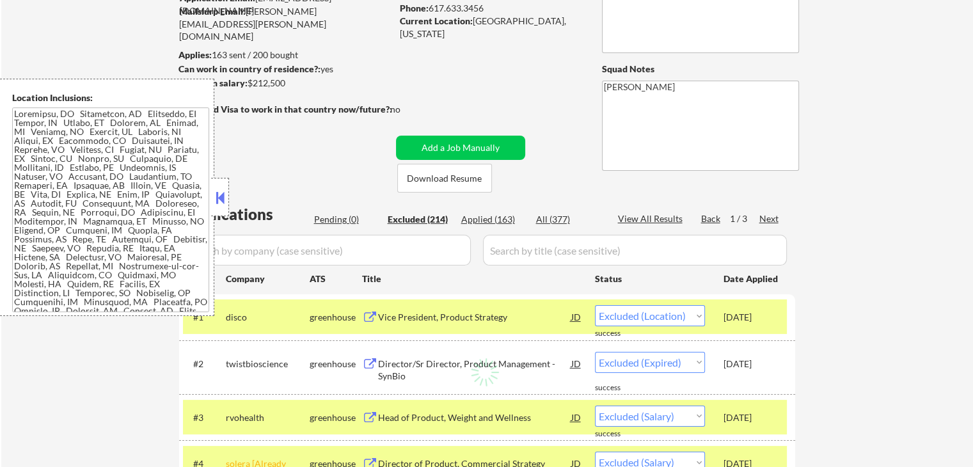
select select ""excluded""
select select ""excluded__salary_""
select select ""excluded__location_""
select select ""excluded__salary_""
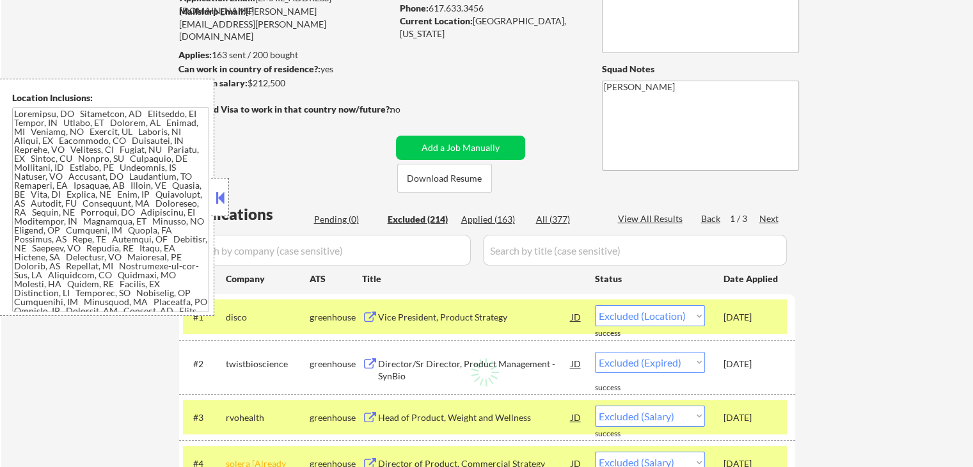
select select ""excluded__salary_""
select select ""excluded""
select select ""excluded__location_""
select select ""excluded""
select select ""excluded__salary_""
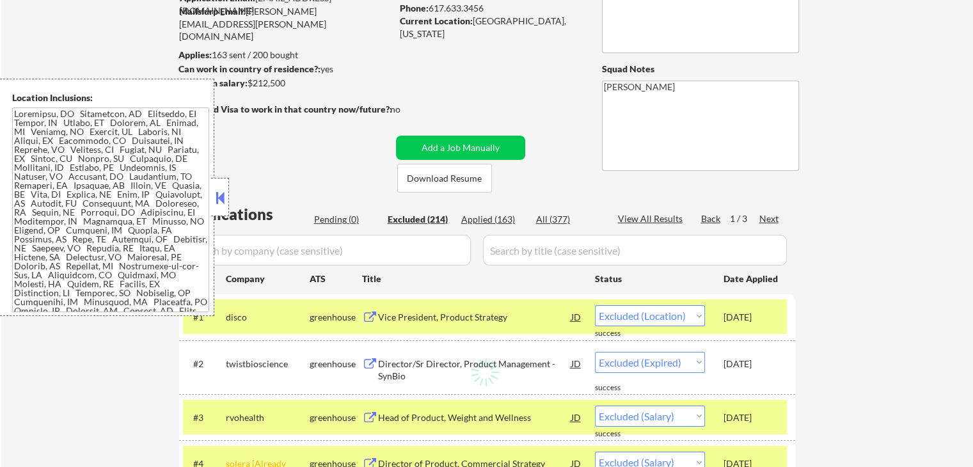
select select ""excluded""
select select ""excluded__other_""
select select ""excluded""
select select ""excluded__location_""
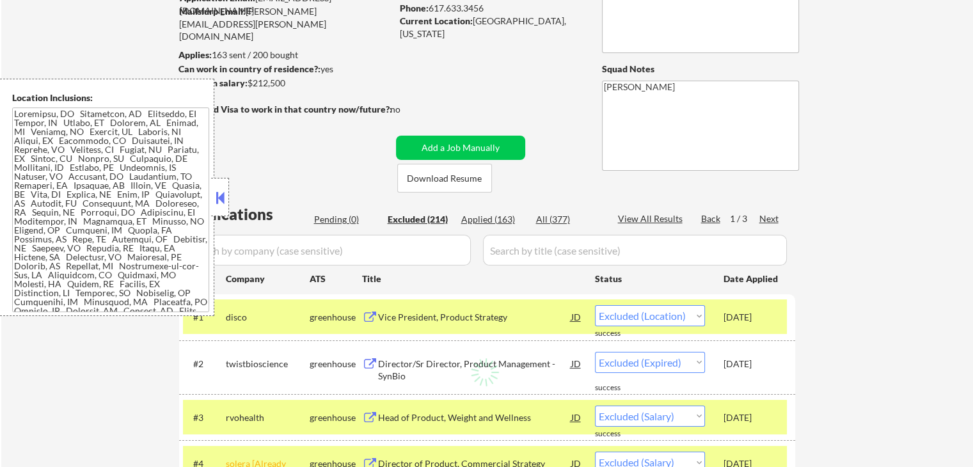
select select ""excluded__expired_""
select select ""excluded__location_""
select select ""excluded__salary_""
select select ""excluded""
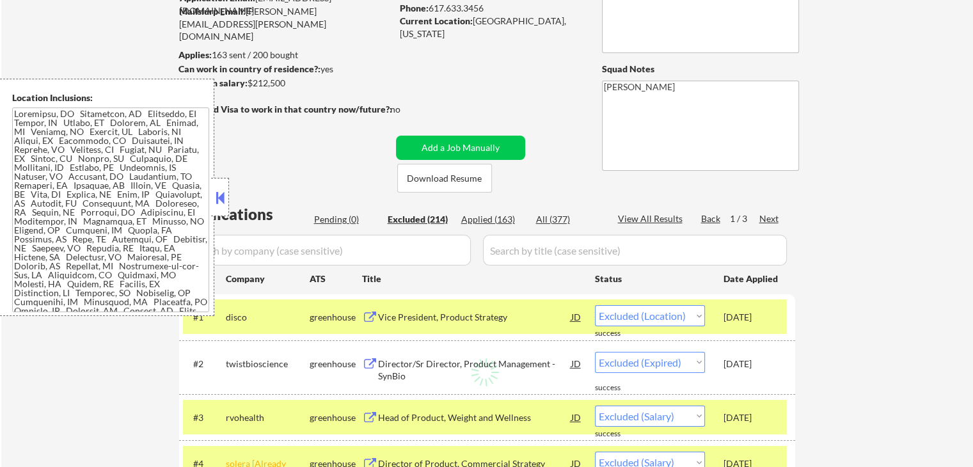
select select ""excluded__location_""
select select ""excluded__expired_""
select select ""excluded""
select select ""excluded__expired_""
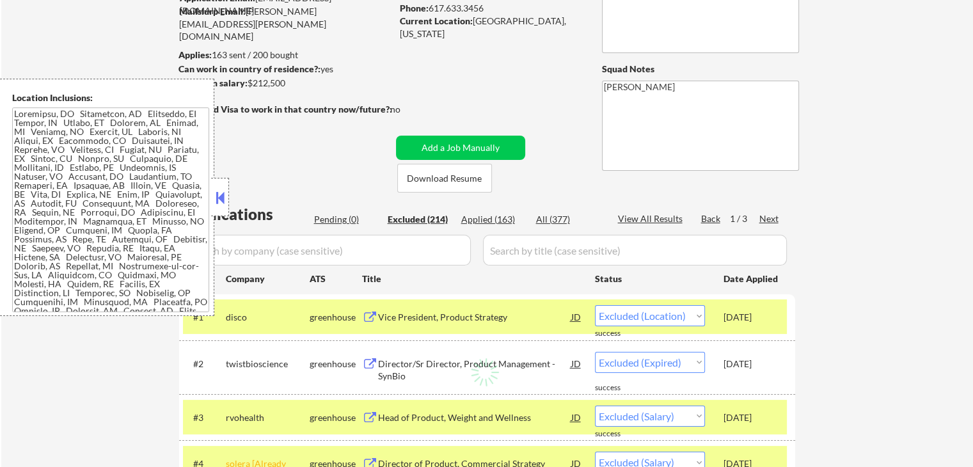
select select ""excluded__expired_""
select select ""excluded__location_""
select select ""excluded__salary_""
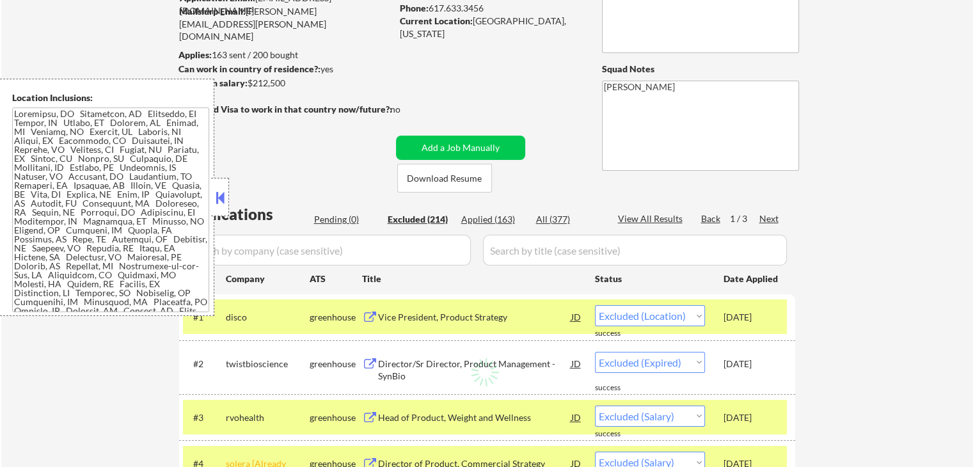
select select ""excluded__expired_""
select select ""excluded""
select select ""excluded__location_""
select select ""excluded__expired_""
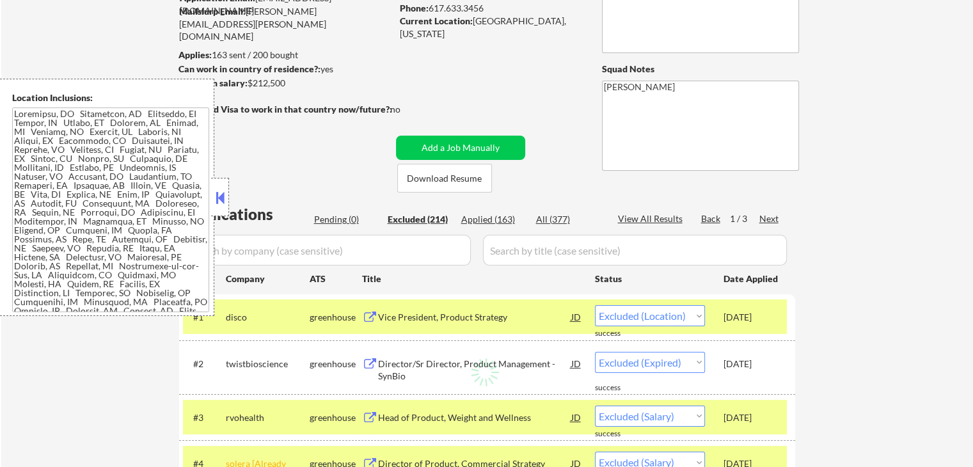
select select ""excluded""
select select ""excluded__location_""
select select ""excluded""
select select ""excluded__salary_""
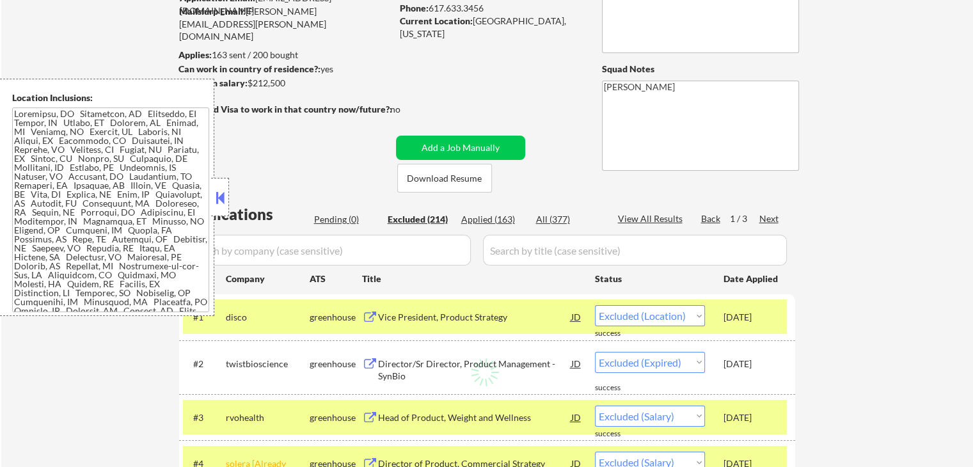
select select ""excluded__salary_""
select select ""excluded__location_""
select select ""excluded__expired_""
select select ""excluded__location_""
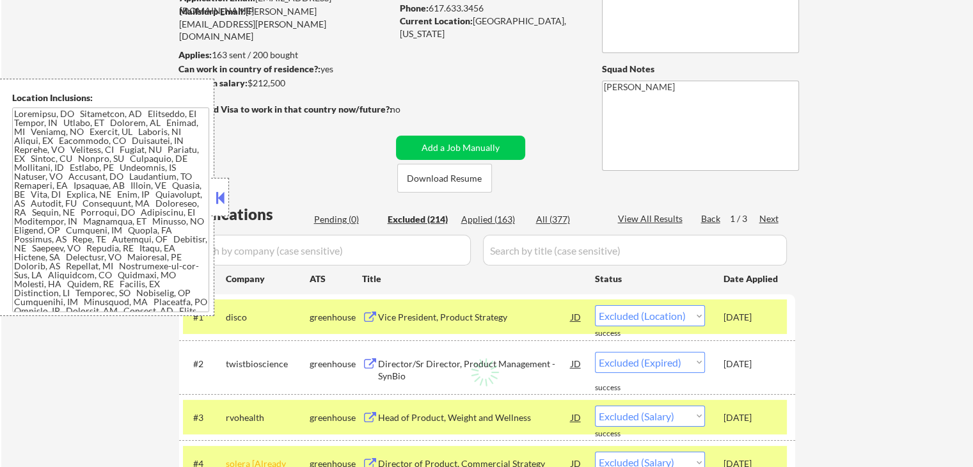
select select ""excluded""
select select ""excluded__location_""
select select ""excluded__expired_""
select select ""excluded__location_""
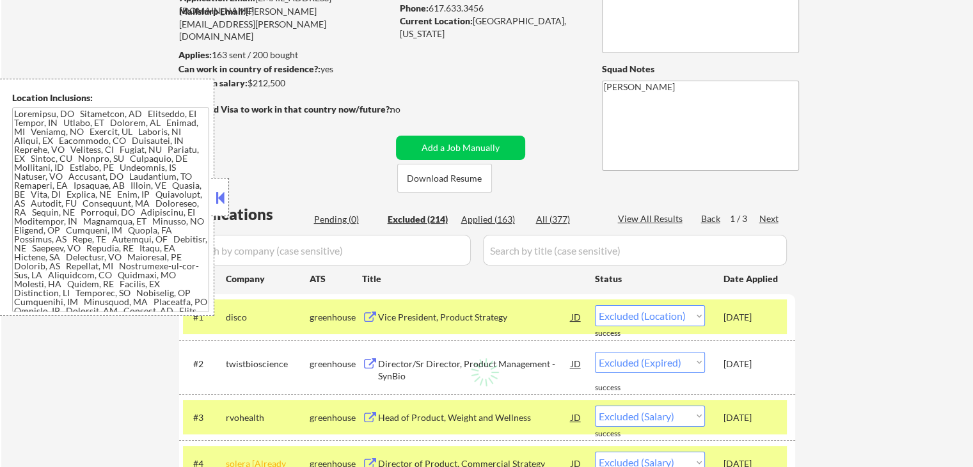
select select ""excluded__expired_""
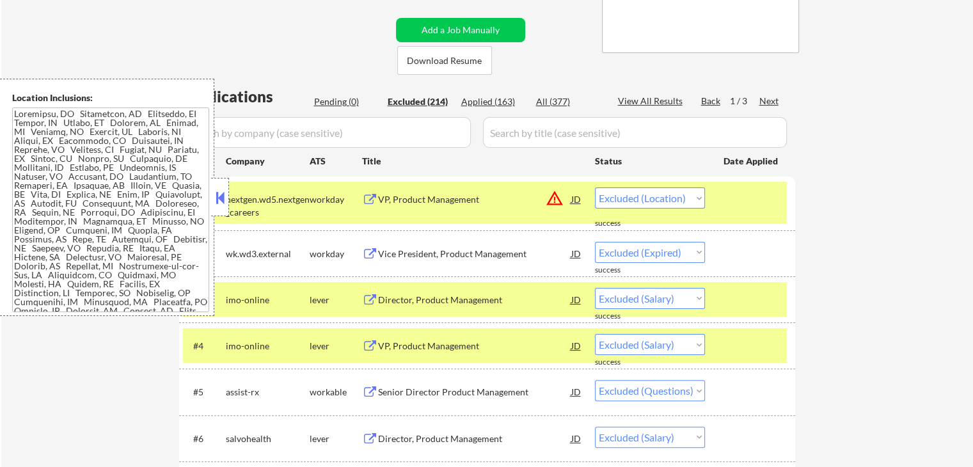
scroll to position [320, 0]
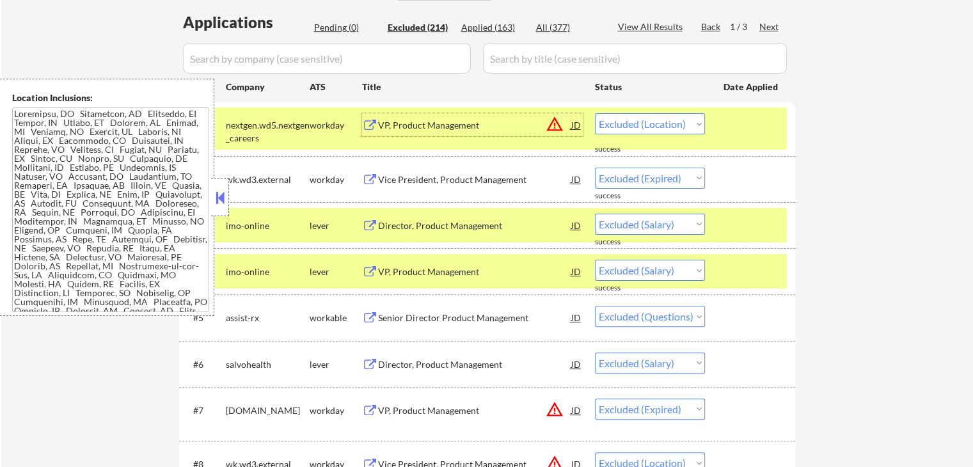
click at [460, 125] on div "VP, Product Management" at bounding box center [474, 125] width 193 height 13
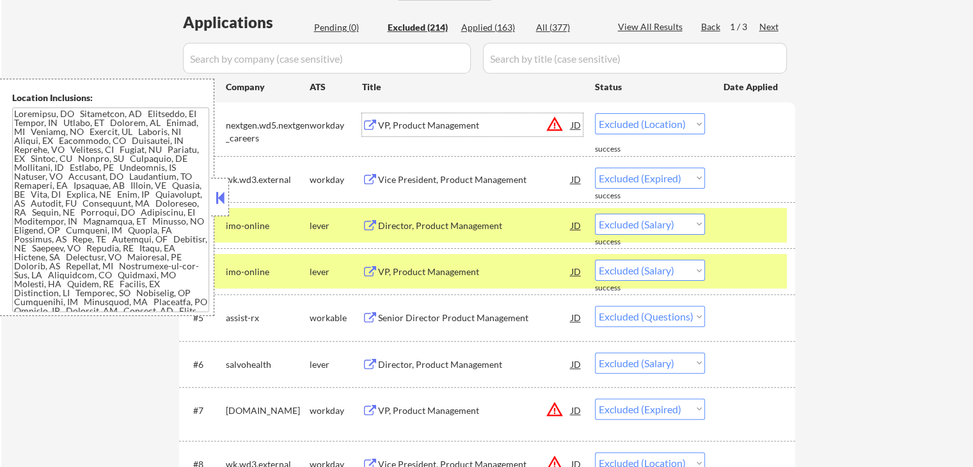
click at [425, 223] on div "Director, Product Management" at bounding box center [474, 225] width 193 height 13
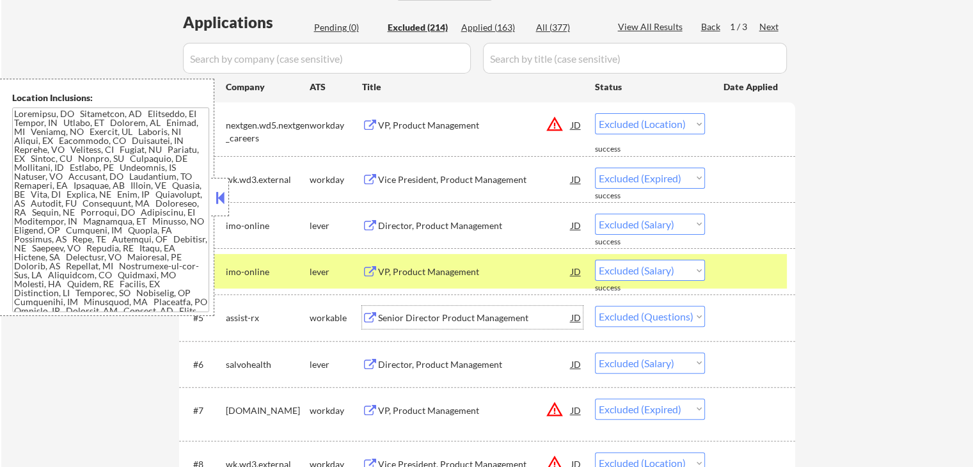
click at [448, 306] on div "Senior Director Product Management" at bounding box center [474, 317] width 193 height 23
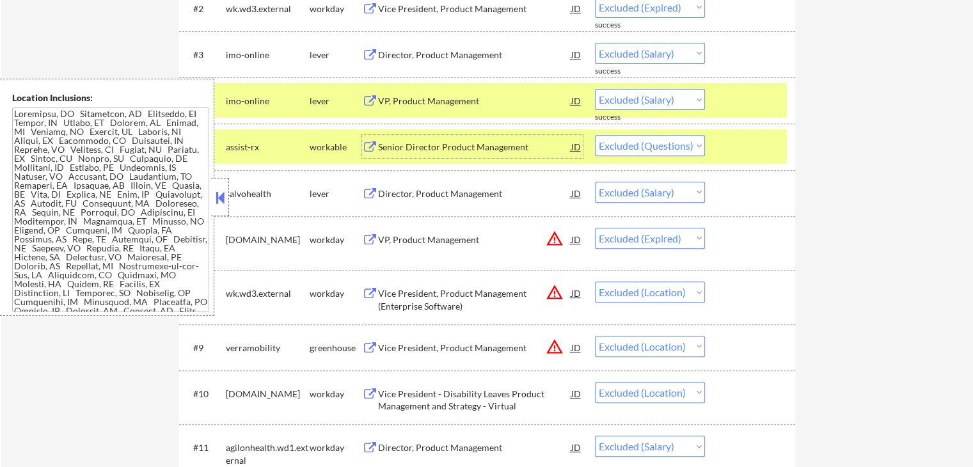
scroll to position [512, 0]
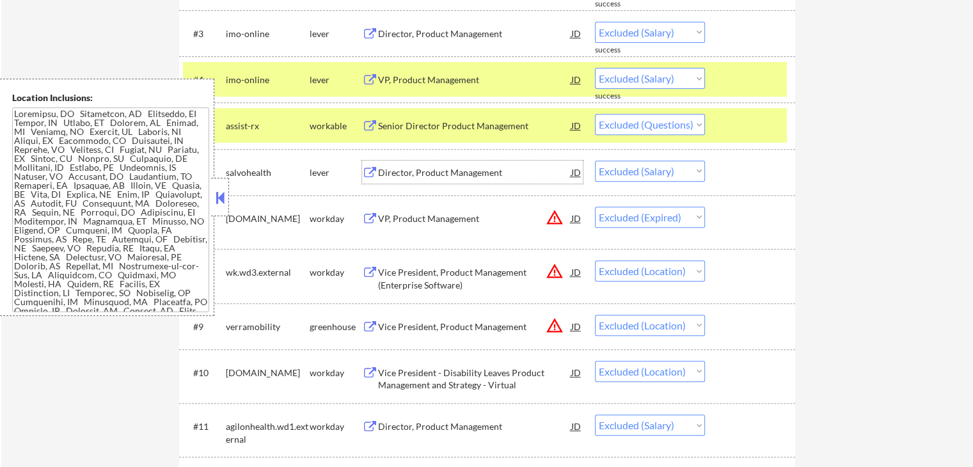
click at [431, 175] on div "Director, Product Management" at bounding box center [474, 172] width 193 height 13
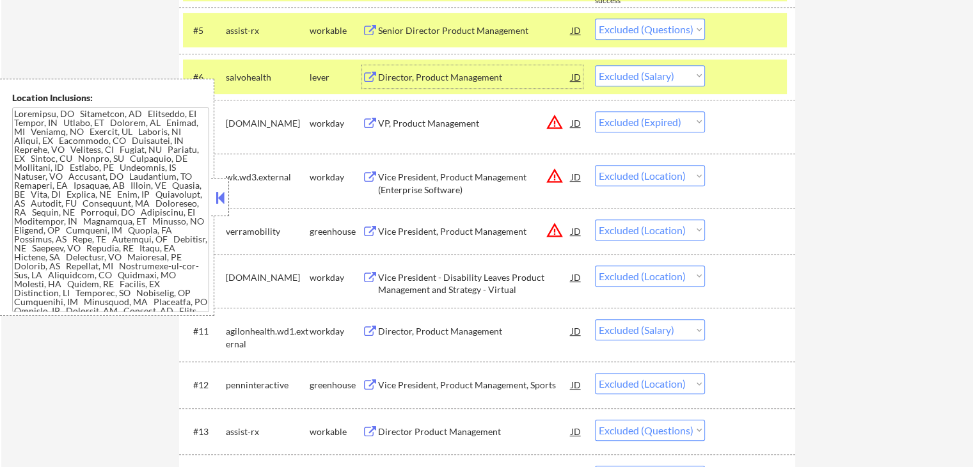
scroll to position [640, 0]
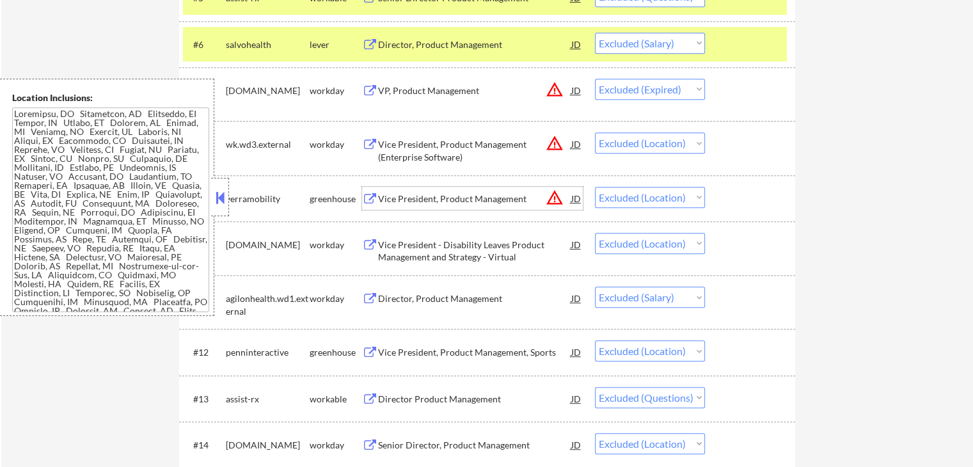
click at [415, 207] on div "Vice President, Product Management" at bounding box center [474, 198] width 193 height 23
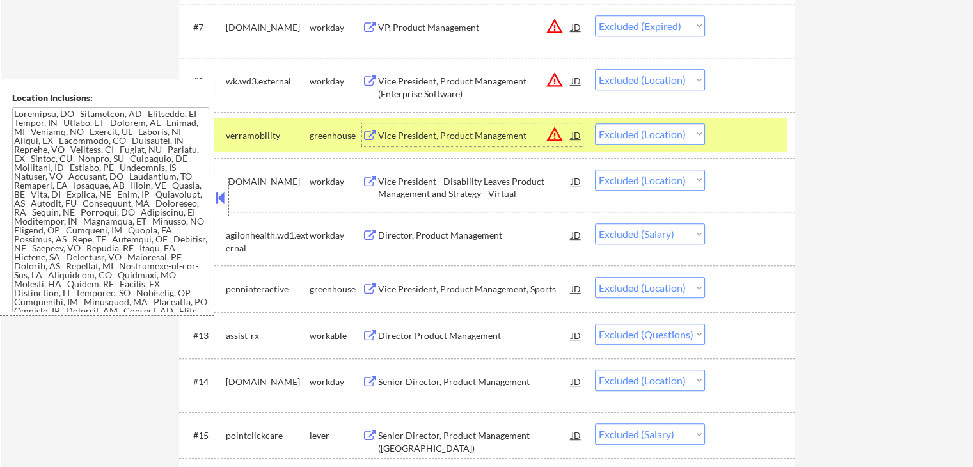
scroll to position [704, 0]
click at [402, 182] on div "Vice President - Disability Leaves Product Management and Strategy - Virtual" at bounding box center [474, 187] width 193 height 25
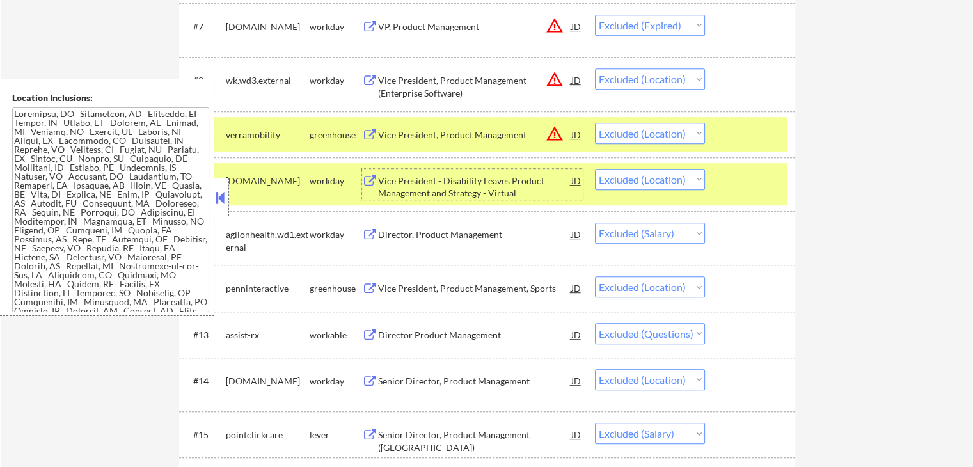
click at [571, 134] on div "JD" at bounding box center [576, 134] width 13 height 23
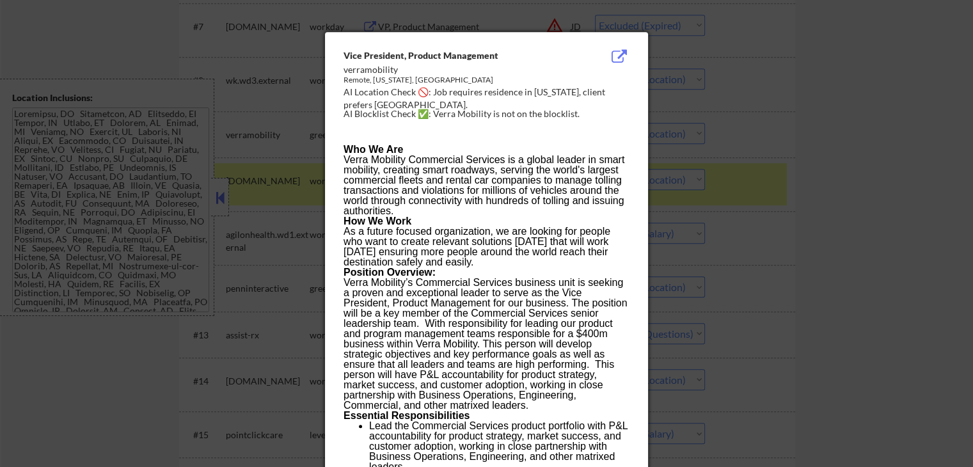
click at [850, 182] on div at bounding box center [486, 233] width 973 height 467
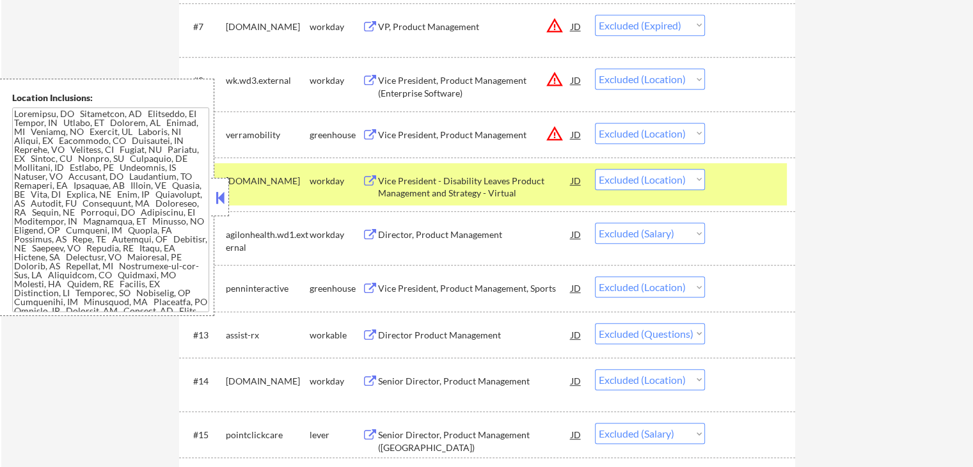
click at [469, 138] on div "Vice President, Product Management" at bounding box center [474, 135] width 193 height 13
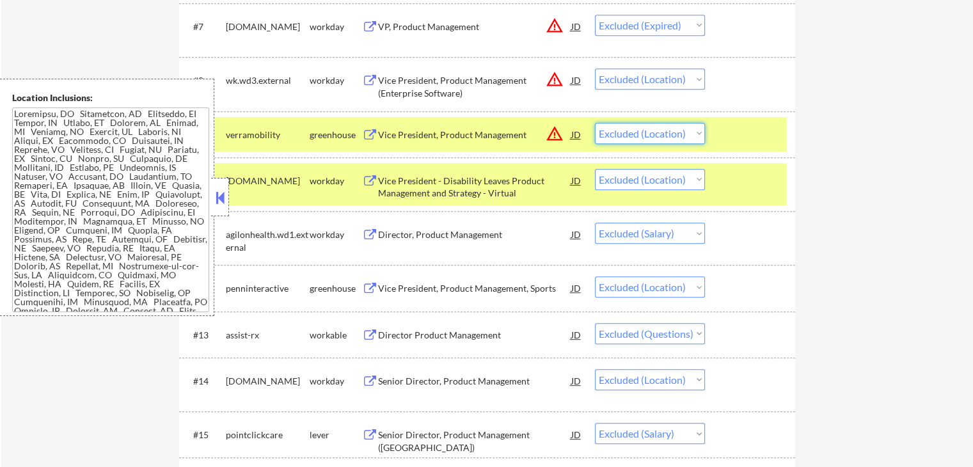
click at [646, 138] on select "Choose an option... Pending Applied Excluded (Questions) Excluded (Expired) Exc…" at bounding box center [650, 133] width 110 height 21
click at [595, 123] on select "Choose an option... Pending Applied Excluded (Questions) Excluded (Expired) Exc…" at bounding box center [650, 133] width 110 height 21
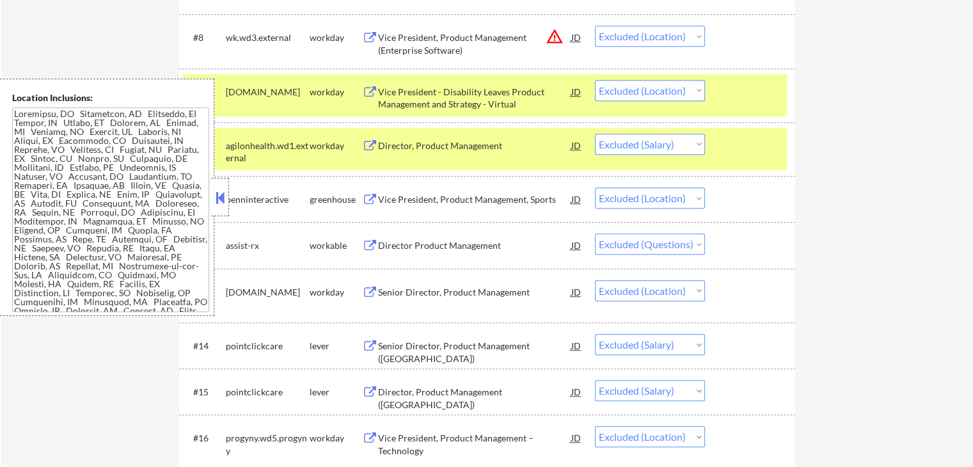
scroll to position [768, 0]
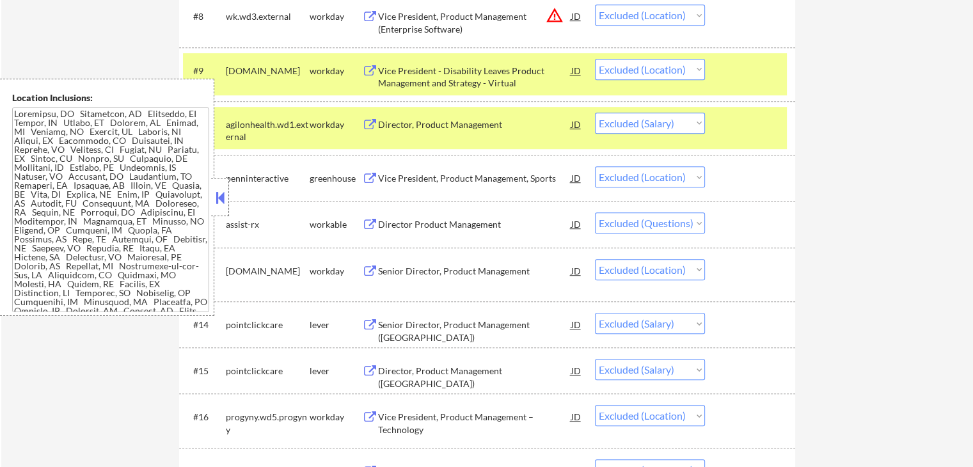
click at [410, 180] on div "Vice President, Product Management, Sports" at bounding box center [474, 178] width 193 height 13
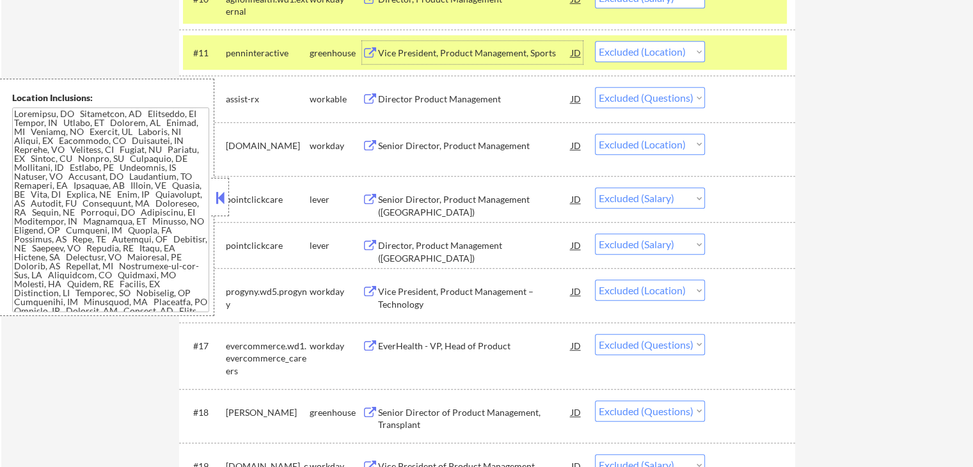
scroll to position [896, 0]
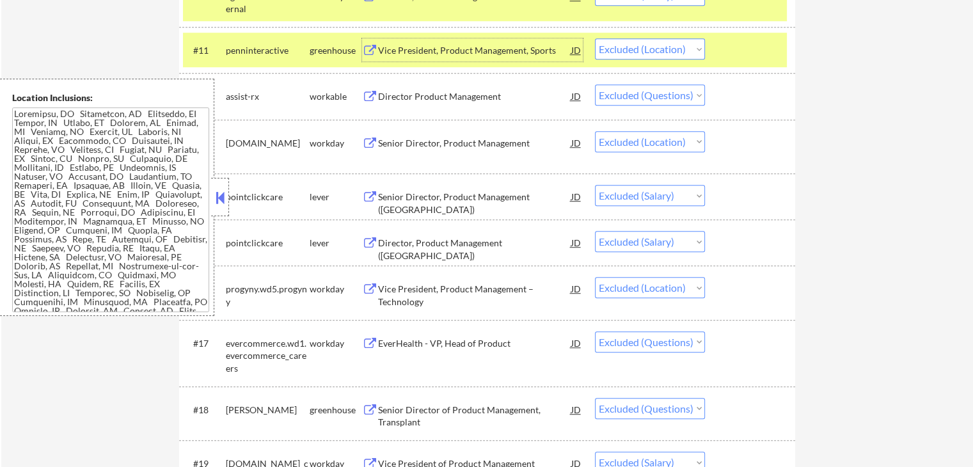
click at [417, 144] on div "Senior Director, Product Management" at bounding box center [474, 143] width 193 height 13
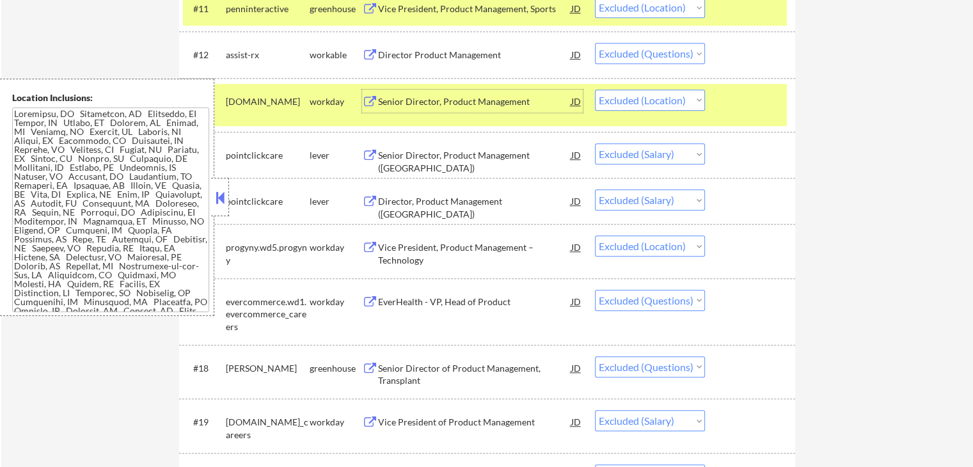
scroll to position [960, 0]
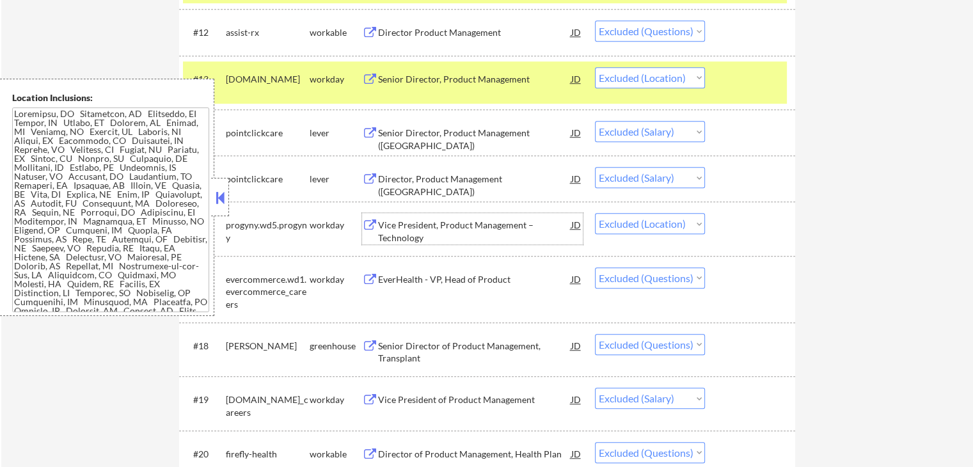
click at [456, 226] on div "Vice President, Product Management – Technology" at bounding box center [474, 231] width 193 height 25
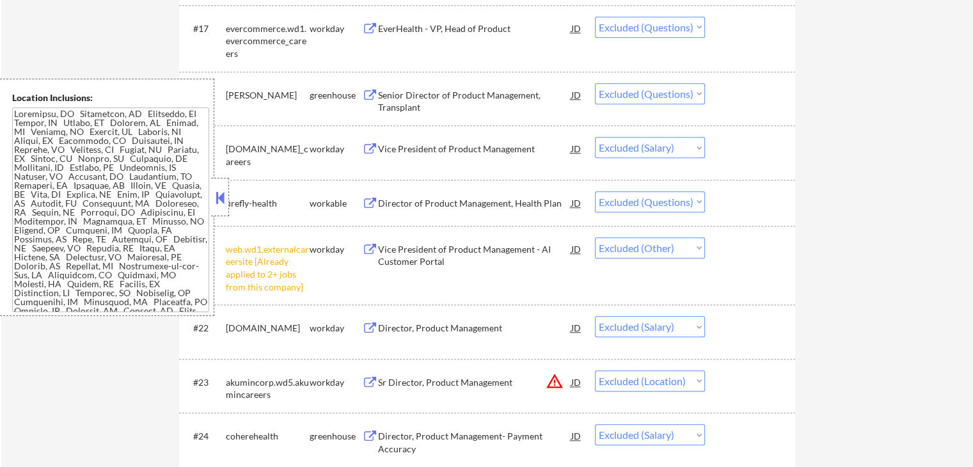
scroll to position [1343, 0]
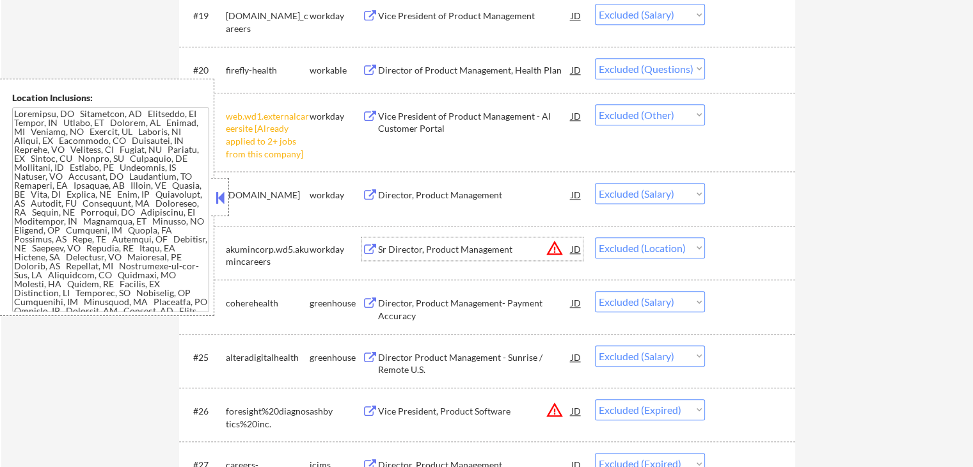
click at [419, 249] on div "Sr Director, Product Management" at bounding box center [474, 249] width 193 height 13
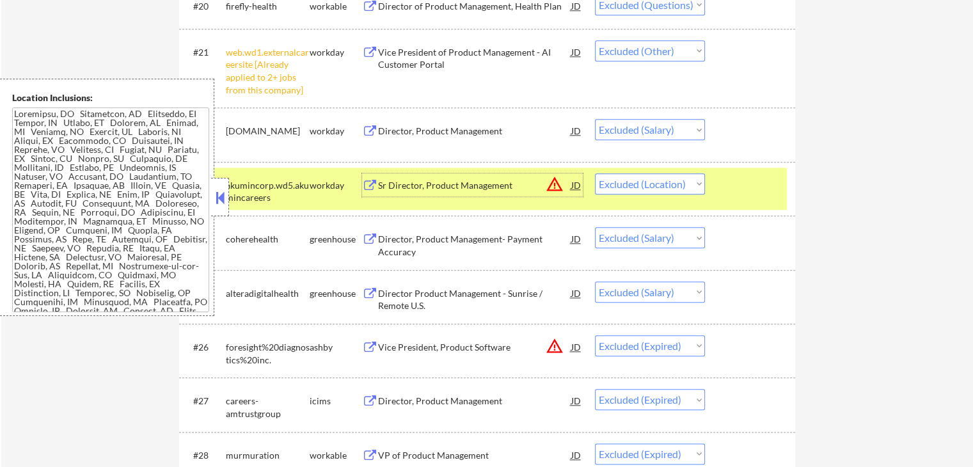
scroll to position [1471, 0]
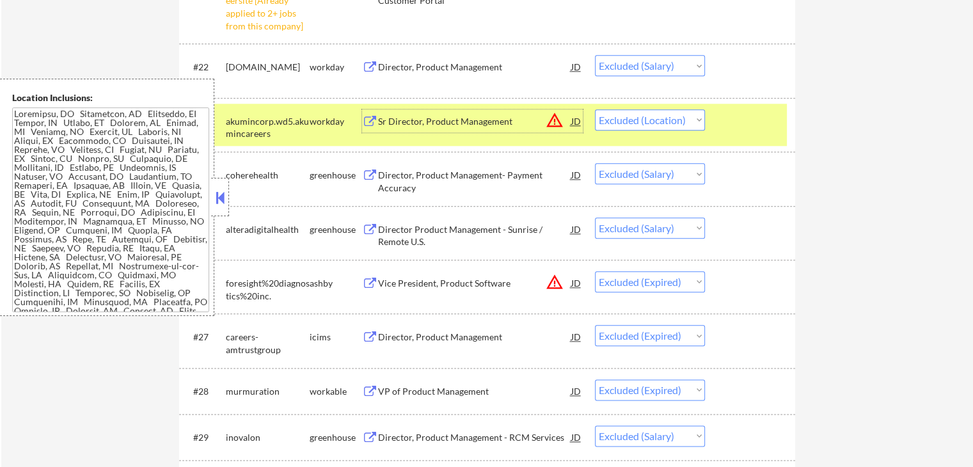
click at [645, 71] on select "Choose an option... Pending Applied Excluded (Questions) Excluded (Expired) Exc…" at bounding box center [650, 65] width 110 height 21
click at [495, 63] on div "Director, Product Management" at bounding box center [474, 67] width 193 height 13
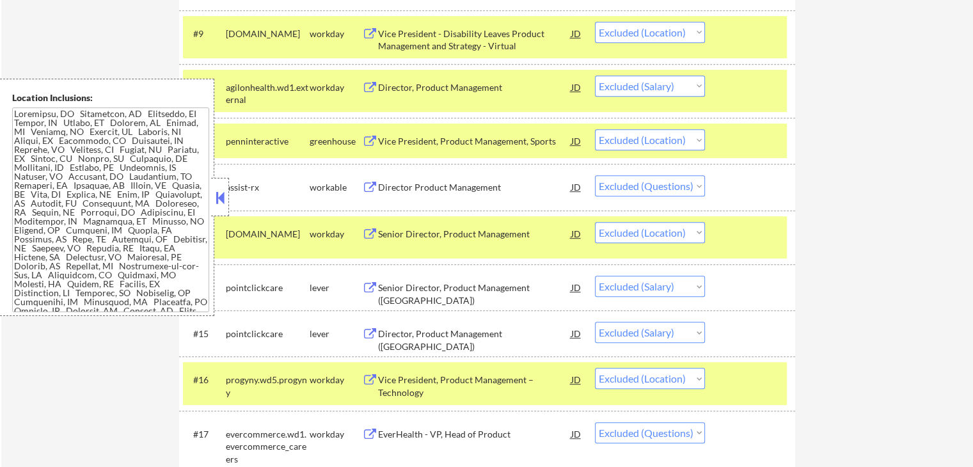
scroll to position [1305, 0]
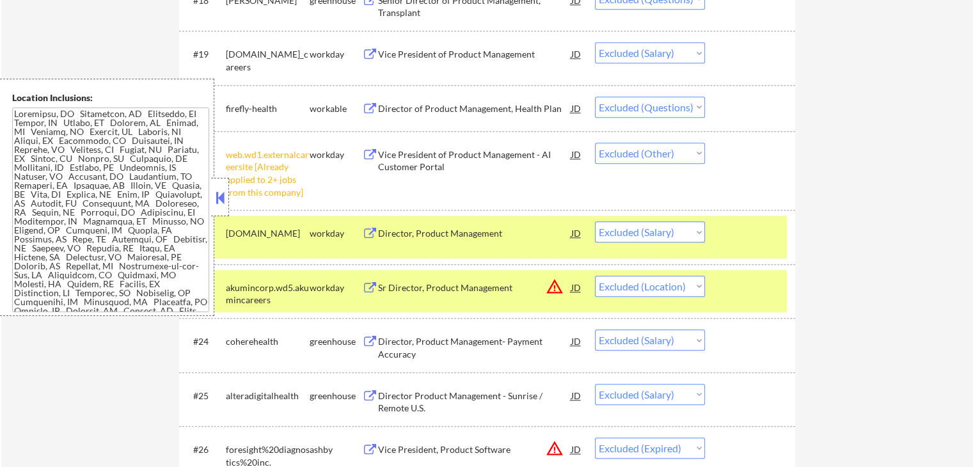
click at [464, 228] on div "Director, Product Management" at bounding box center [474, 233] width 193 height 13
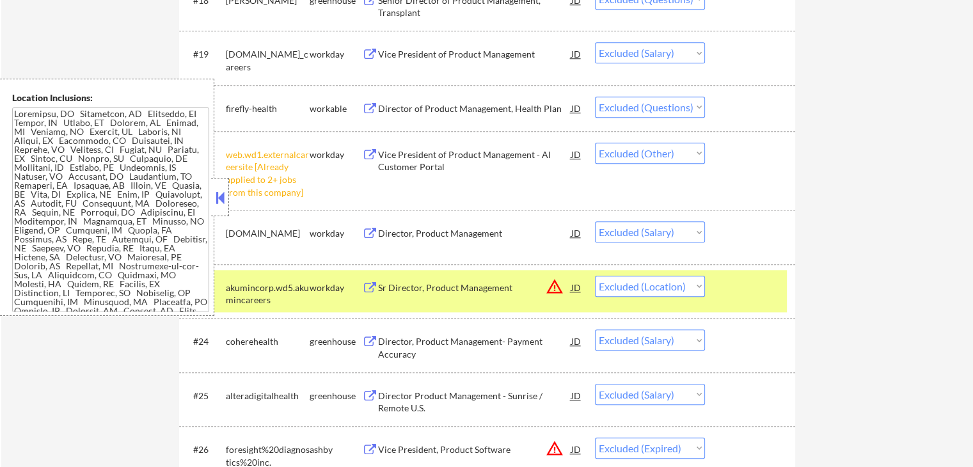
scroll to position [805, 0]
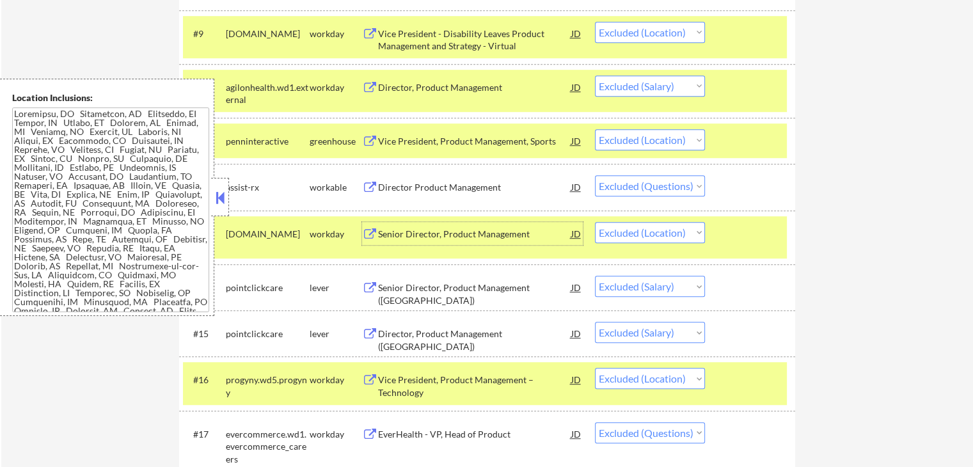
click at [431, 235] on div "Senior Director, Product Management" at bounding box center [474, 234] width 193 height 13
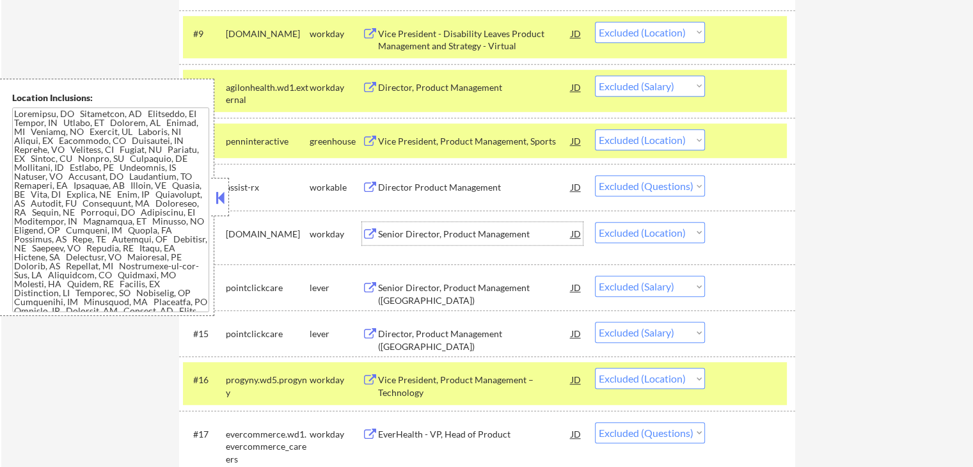
click at [666, 229] on select "Choose an option... Pending Applied Excluded (Questions) Excluded (Expired) Exc…" at bounding box center [650, 232] width 110 height 21
click at [595, 222] on select "Choose an option... Pending Applied Excluded (Questions) Excluded (Expired) Exc…" at bounding box center [650, 232] width 110 height 21
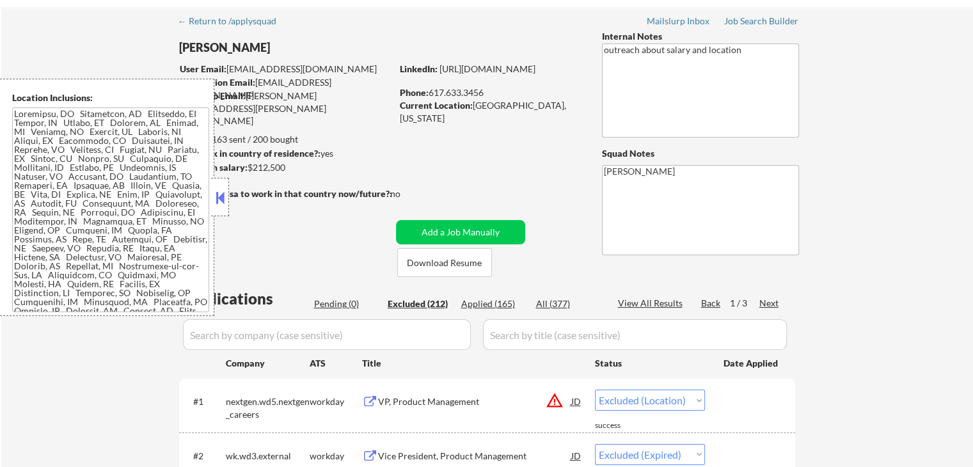
scroll to position [64, 0]
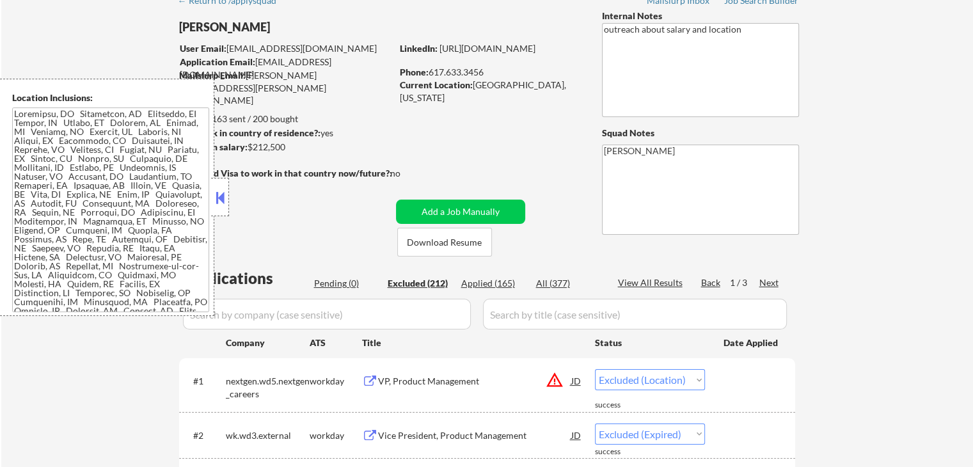
click at [431, 287] on div "Excluded (212)" at bounding box center [420, 283] width 64 height 13
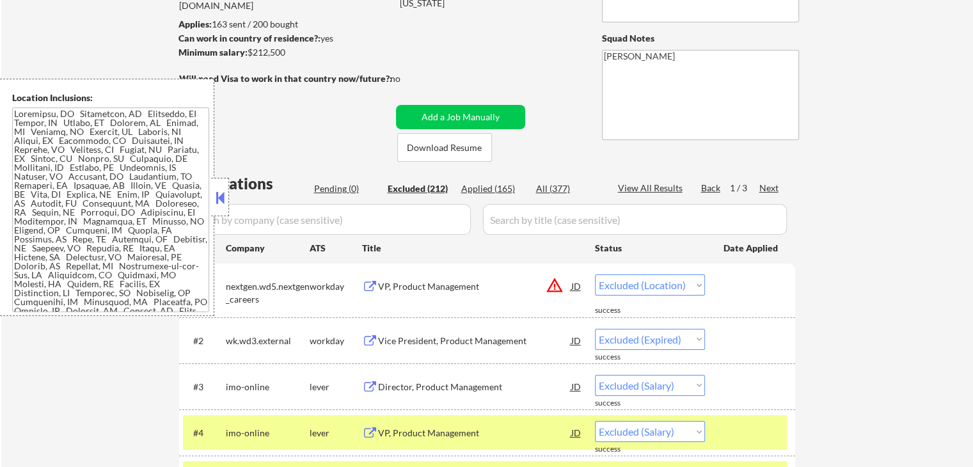
scroll to position [256, 0]
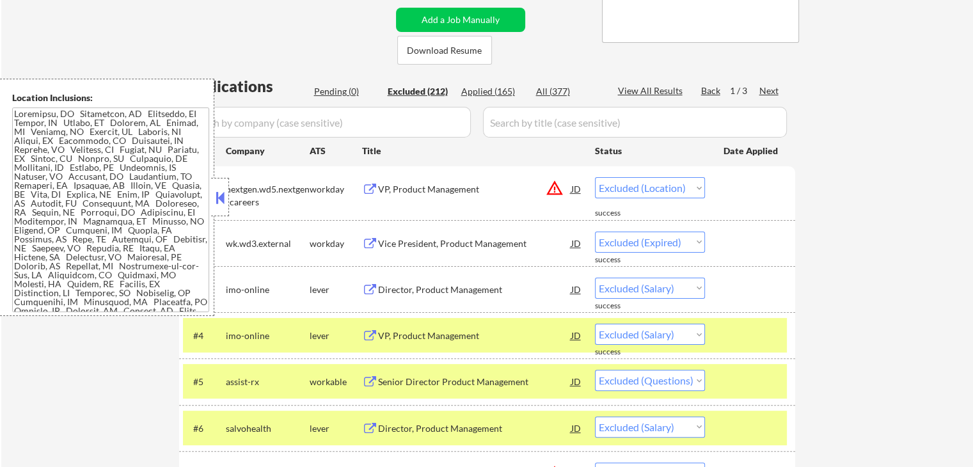
click at [505, 88] on div "Applied (165)" at bounding box center [493, 91] width 64 height 13
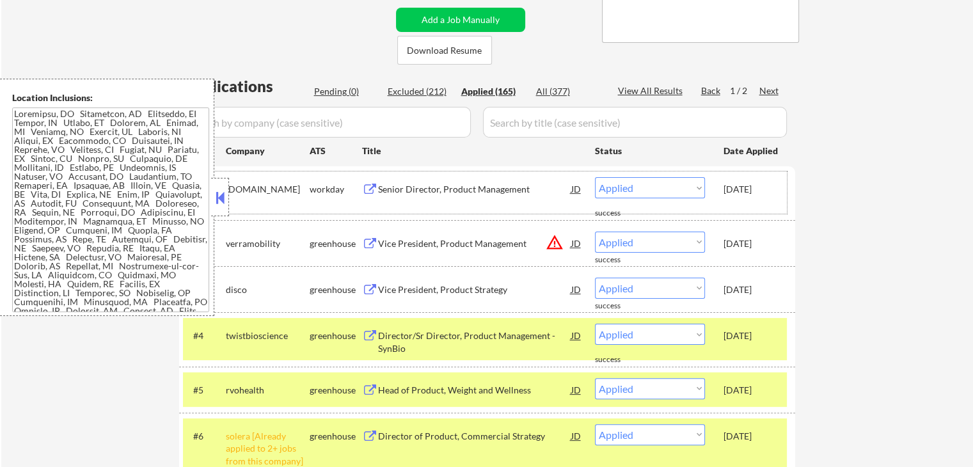
drag, startPoint x: 720, startPoint y: 186, endPoint x: 778, endPoint y: 189, distance: 58.3
click at [778, 189] on div "#1 [DOMAIN_NAME] workday Senior Director, Product Management JD warning_amber C…" at bounding box center [485, 192] width 604 height 42
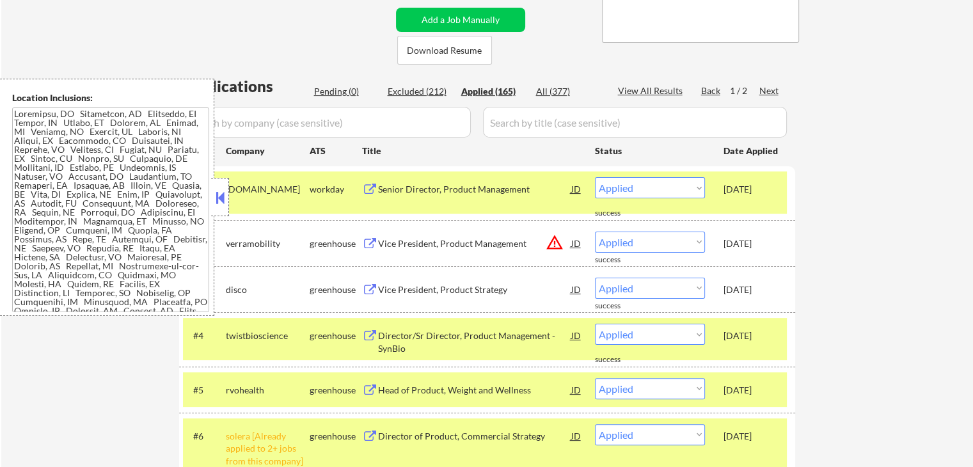
copy div "[DATE]"
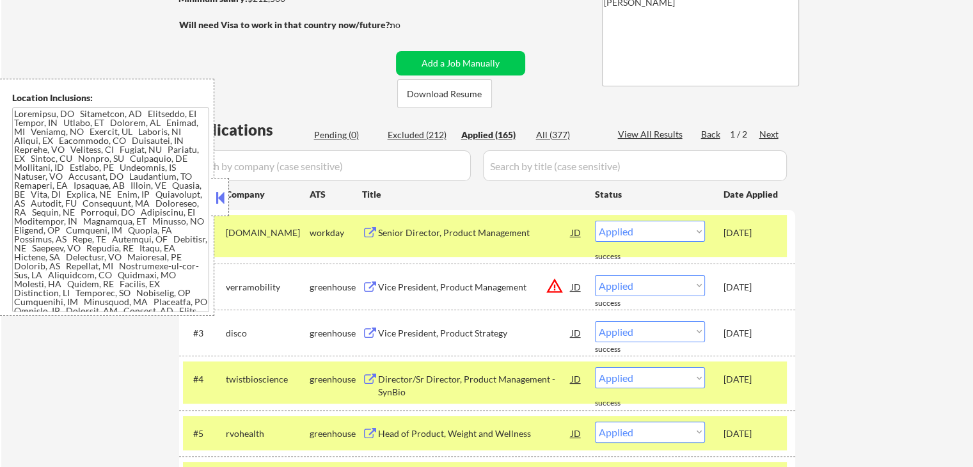
scroll to position [192, 0]
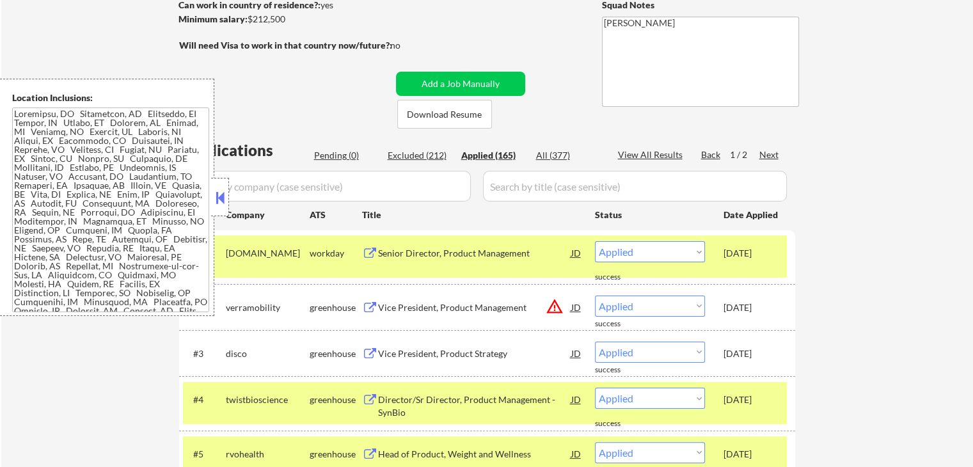
click at [784, 258] on div "#1 [DOMAIN_NAME] workday Senior Director, Product Management JD warning_amber C…" at bounding box center [485, 256] width 604 height 42
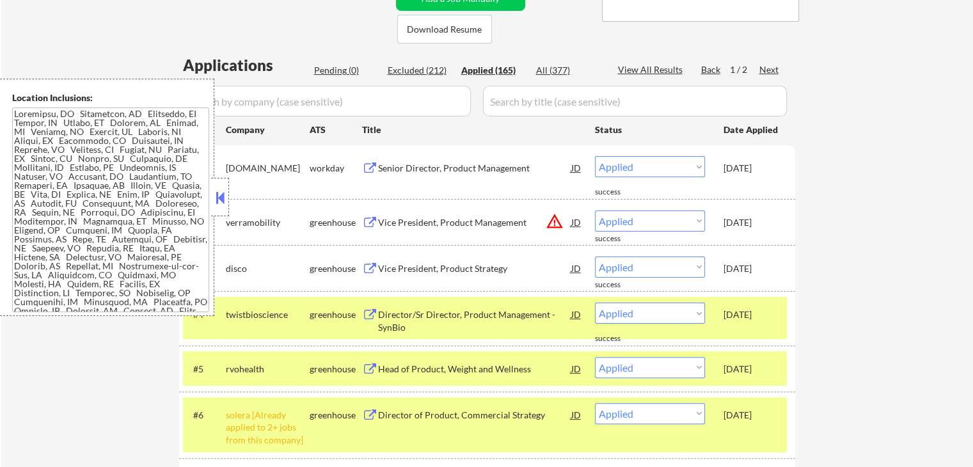
scroll to position [384, 0]
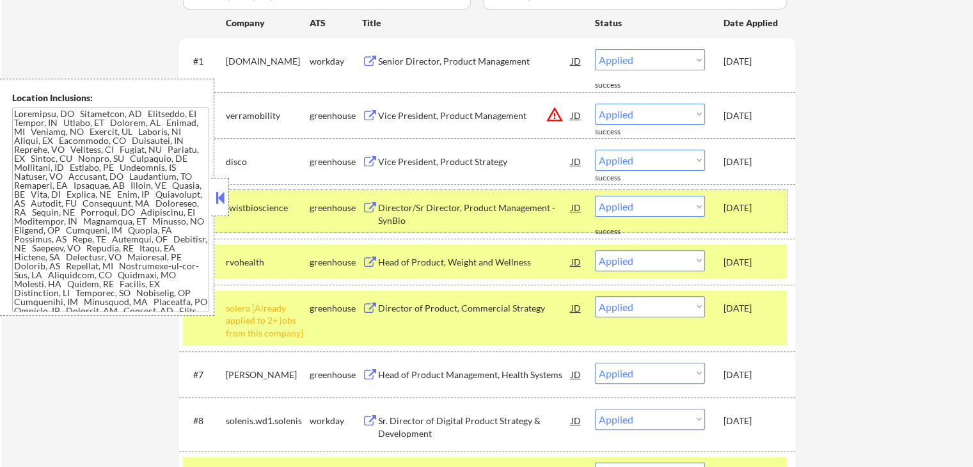
click at [784, 202] on div "#4 twistbioscience greenhouse Director/Sr Director, Product Management - SynBio…" at bounding box center [485, 211] width 604 height 42
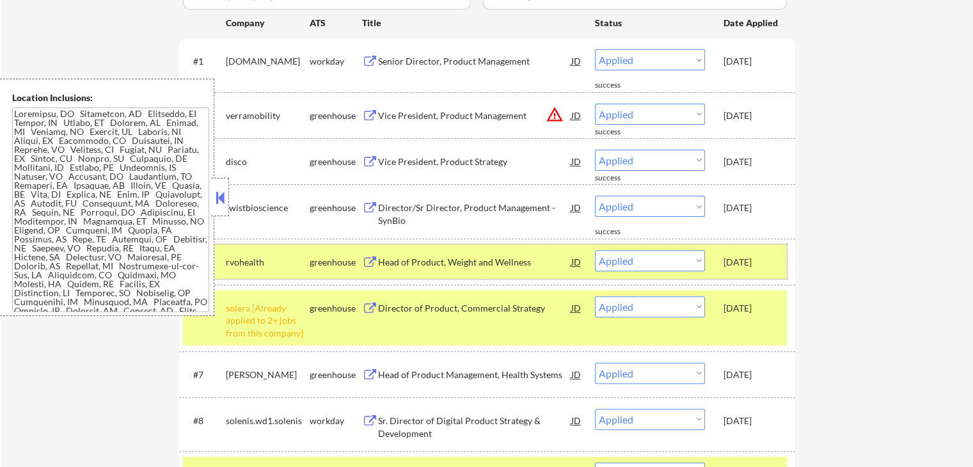
click at [783, 258] on div "#5 rvohealth greenhouse Head of Product, Weight and Wellness JD warning_amber C…" at bounding box center [485, 261] width 604 height 35
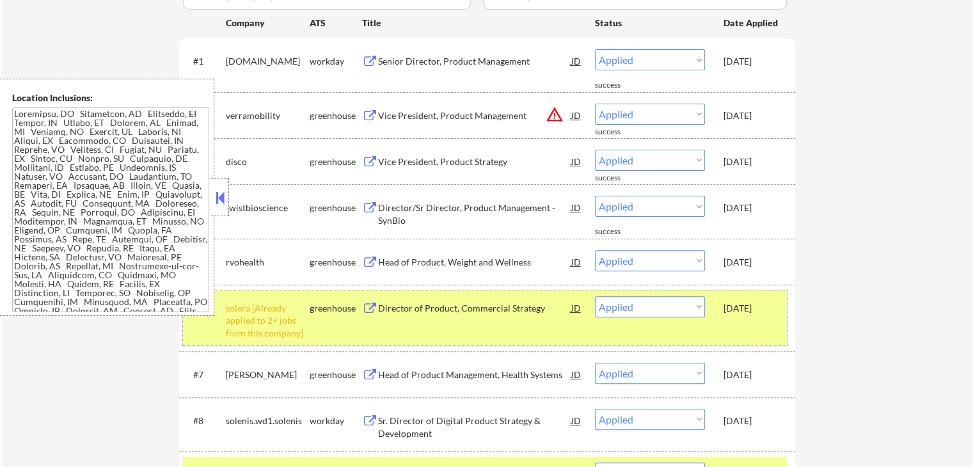
click at [777, 313] on div "[DATE]" at bounding box center [752, 308] width 56 height 13
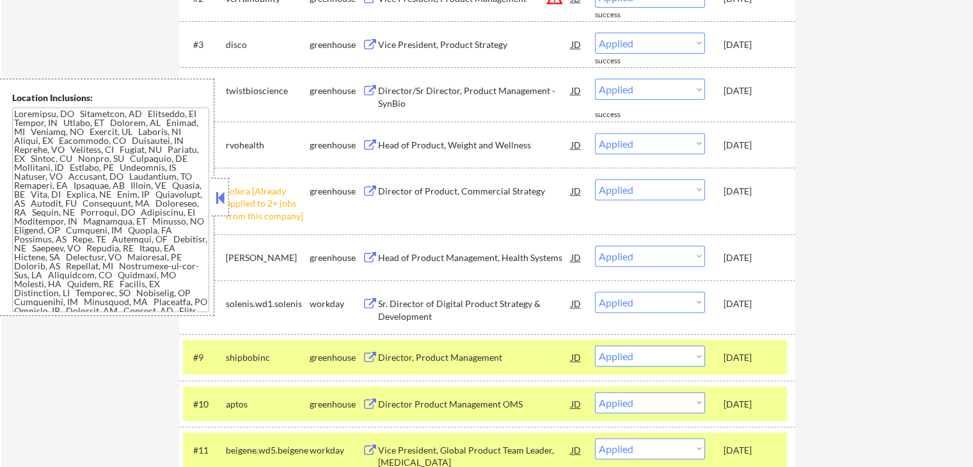
scroll to position [576, 0]
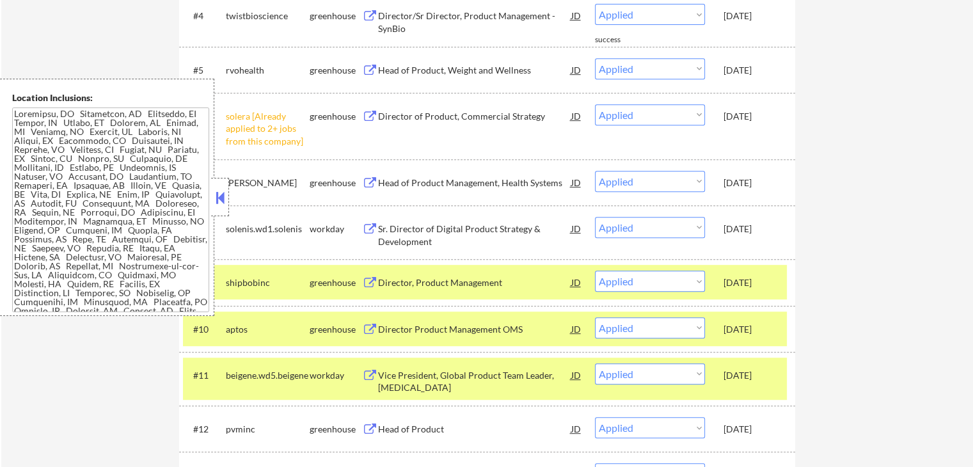
drag, startPoint x: 776, startPoint y: 285, endPoint x: 782, endPoint y: 296, distance: 12.3
click at [777, 286] on div "[DATE]" at bounding box center [752, 282] width 56 height 13
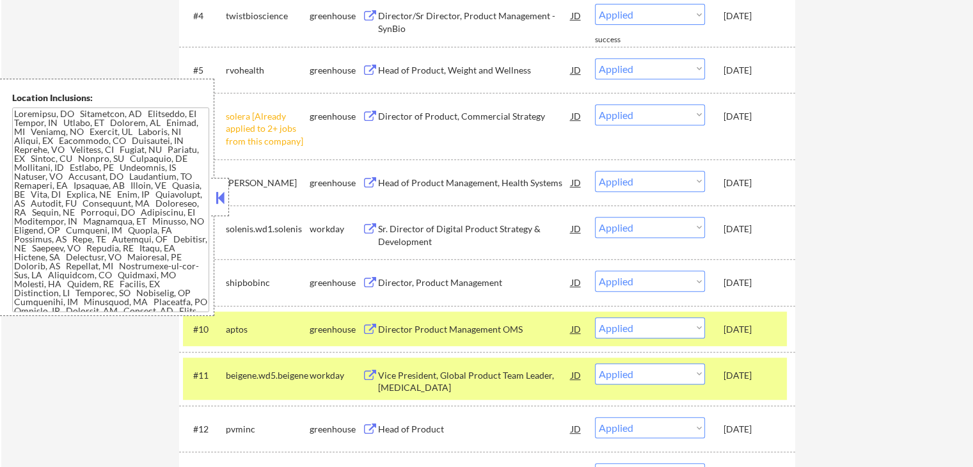
click at [783, 310] on div "#10 aptos greenhouse Director Product Management OMS JD Choose an option... Pen…" at bounding box center [487, 329] width 616 height 46
click at [780, 327] on div "#10 aptos greenhouse Director Product Management OMS JD Choose an option... Pen…" at bounding box center [485, 329] width 604 height 35
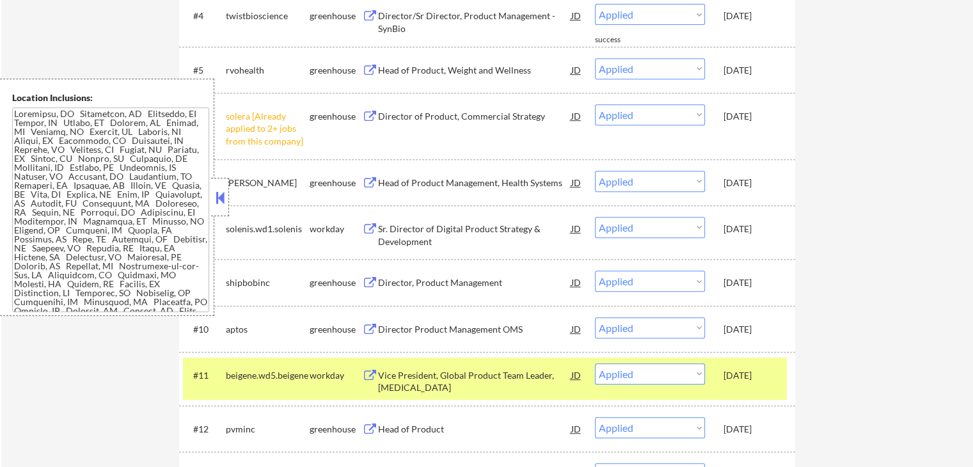
click at [767, 368] on div "[DATE]" at bounding box center [752, 374] width 56 height 23
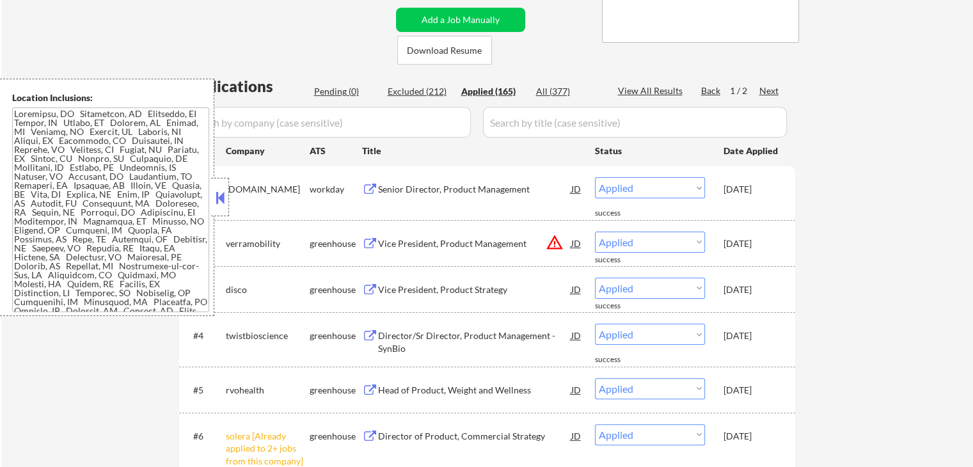
scroll to position [192, 0]
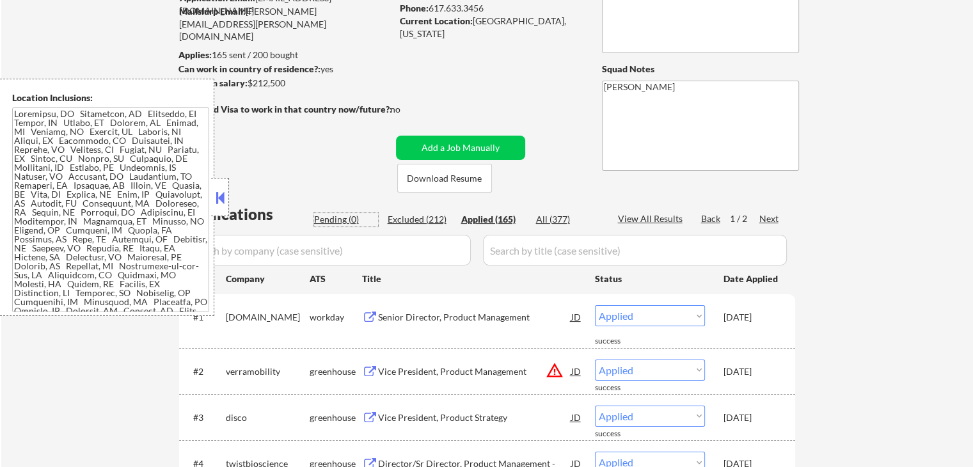
click at [340, 223] on div "Pending (0)" at bounding box center [346, 219] width 64 height 13
